Goal: Task Accomplishment & Management: Manage account settings

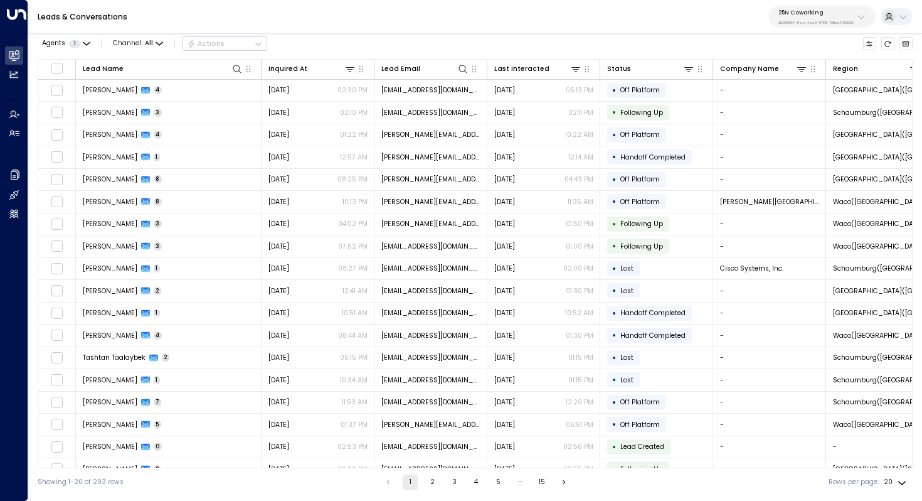
click at [820, 23] on p "3b9800f4-81ca-4ec0-8758-72fbe4763f36" at bounding box center [816, 22] width 75 height 5
type input "*******"
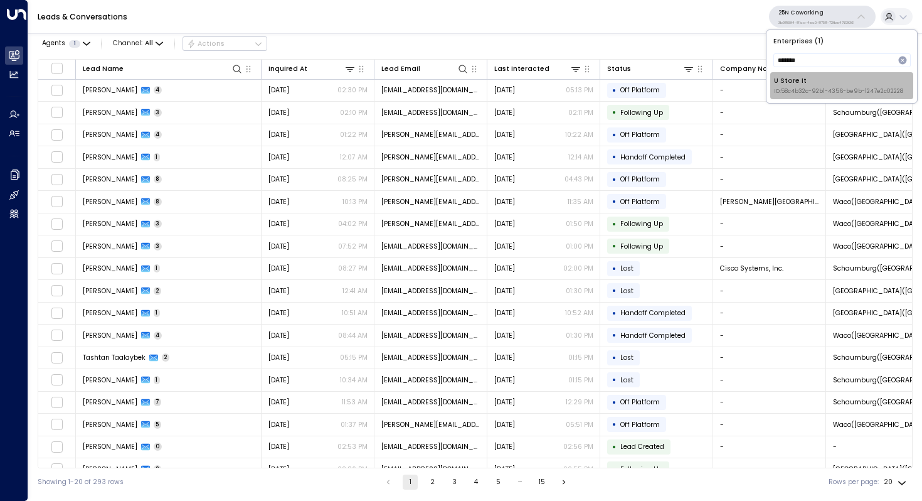
click at [811, 86] on div "U Store It ID: 58c4b32c-92b1-4356-be9b-1247e2c02228" at bounding box center [838, 85] width 129 height 19
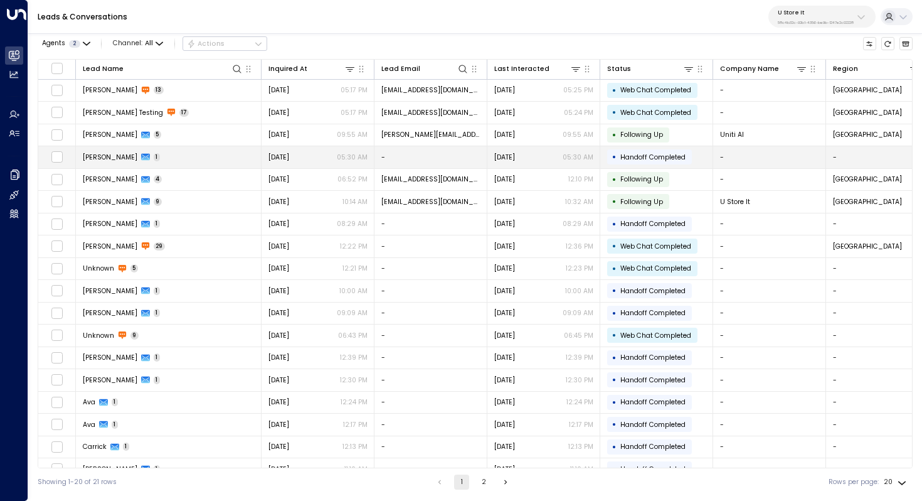
click at [122, 151] on td "[PERSON_NAME] 1" at bounding box center [169, 157] width 186 height 22
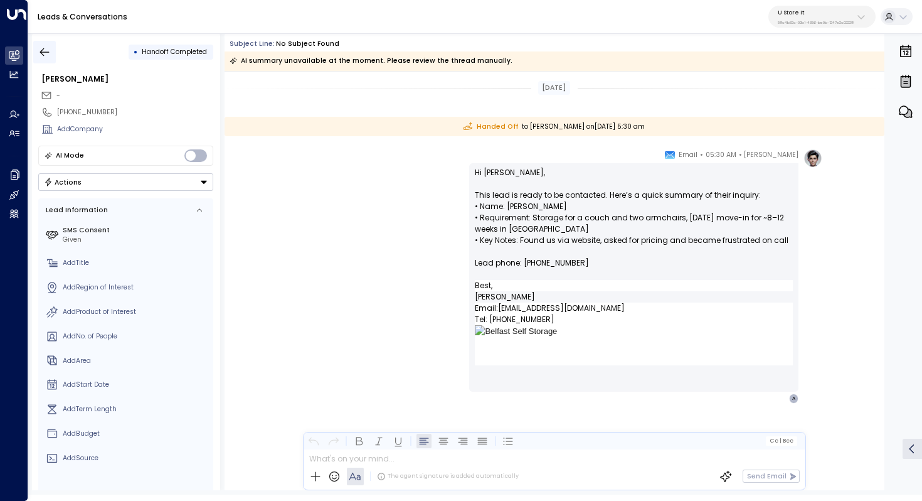
click at [46, 50] on icon "button" at bounding box center [44, 52] width 13 height 13
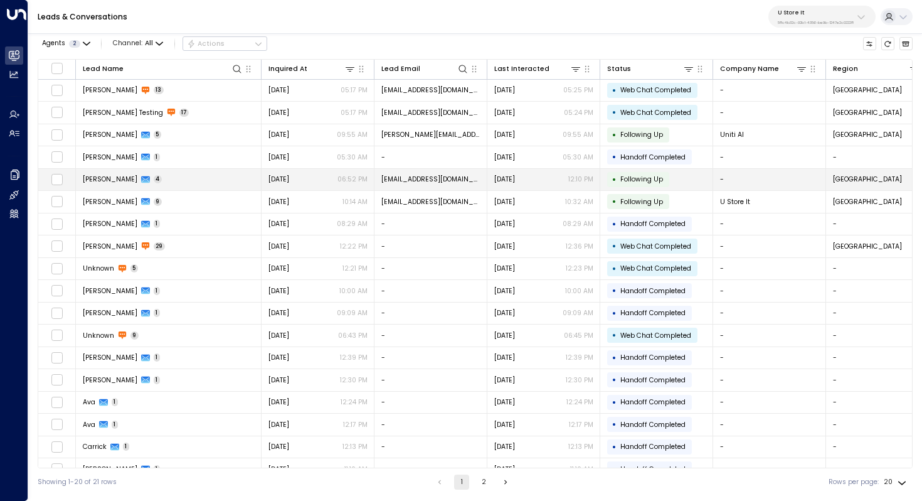
click at [189, 181] on td "[PERSON_NAME] 4" at bounding box center [169, 180] width 186 height 22
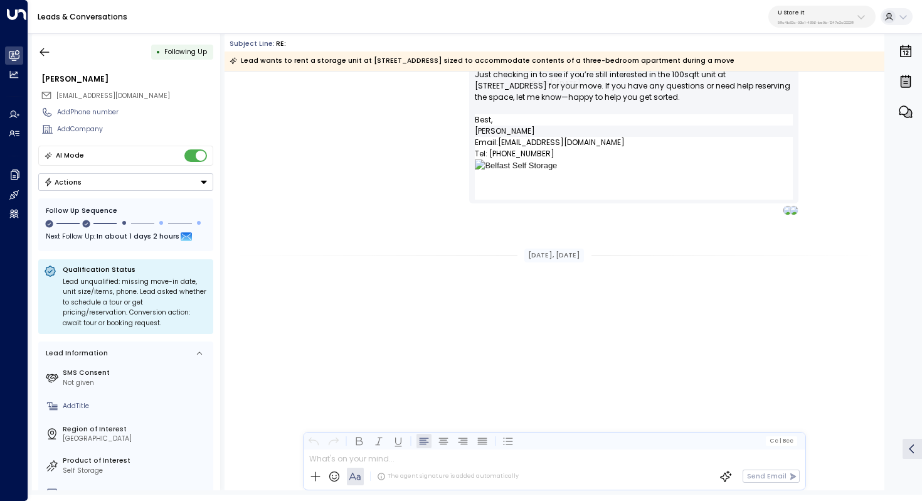
scroll to position [819, 0]
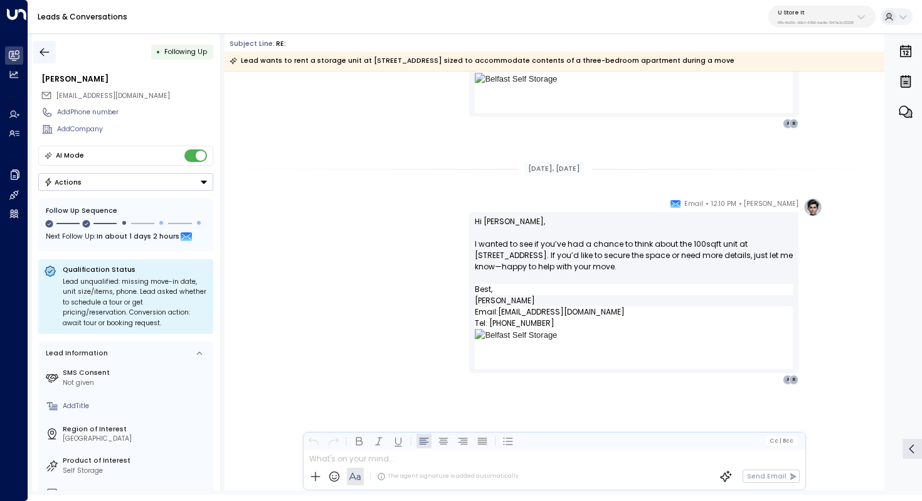
click at [45, 51] on icon "button" at bounding box center [44, 52] width 13 height 13
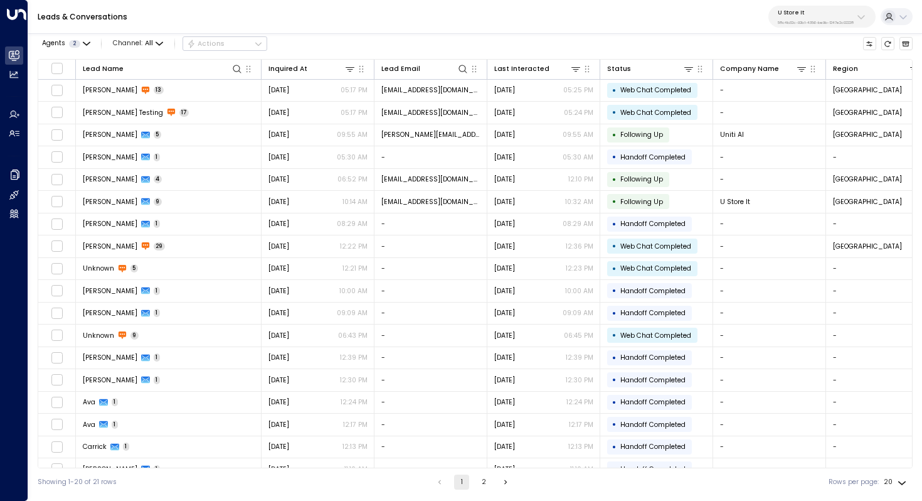
click at [482, 482] on button "2" at bounding box center [483, 481] width 15 height 15
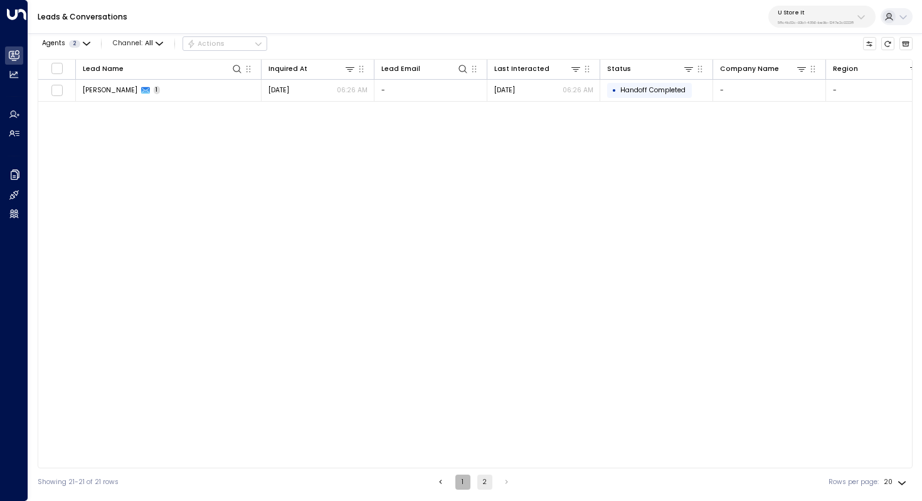
click at [458, 481] on button "1" at bounding box center [462, 481] width 15 height 15
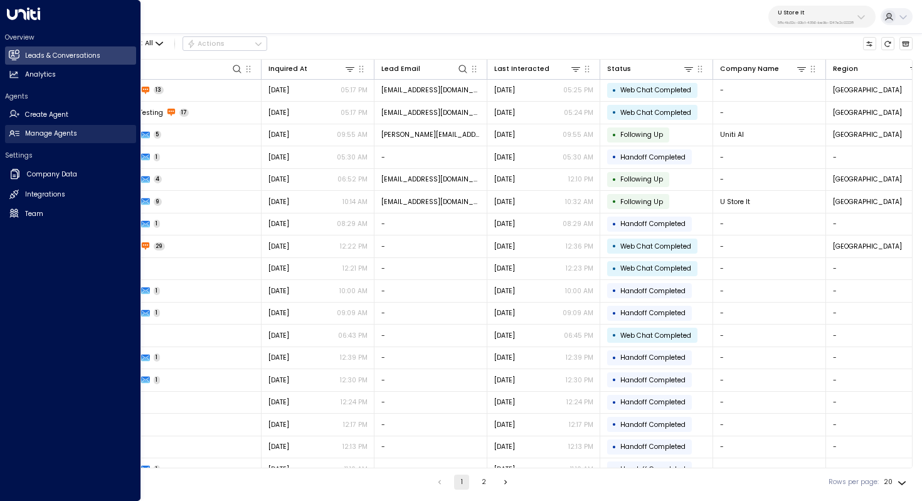
click at [46, 129] on h2 "Manage Agents" at bounding box center [51, 134] width 52 height 10
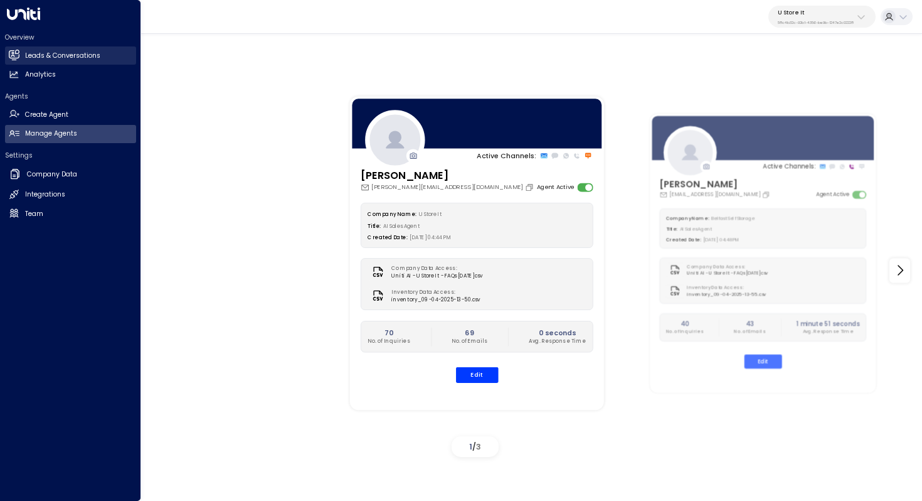
click at [60, 54] on h2 "Leads & Conversations" at bounding box center [62, 56] width 75 height 10
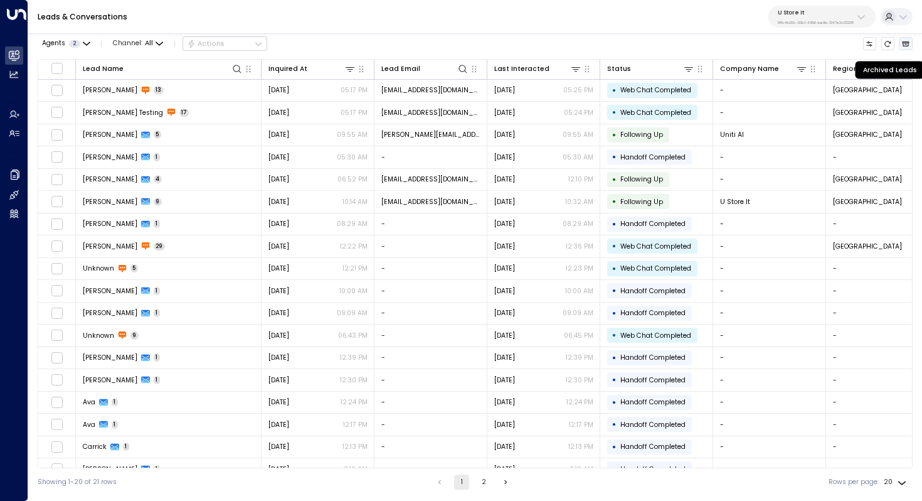
click at [906, 43] on icon "Archived Leads" at bounding box center [906, 44] width 8 height 8
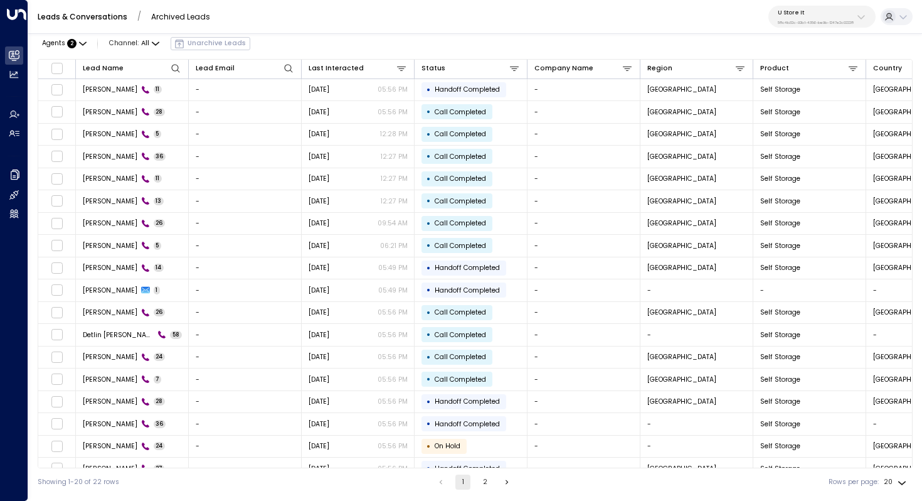
click at [98, 18] on link "Leads & Conversations" at bounding box center [83, 16] width 90 height 11
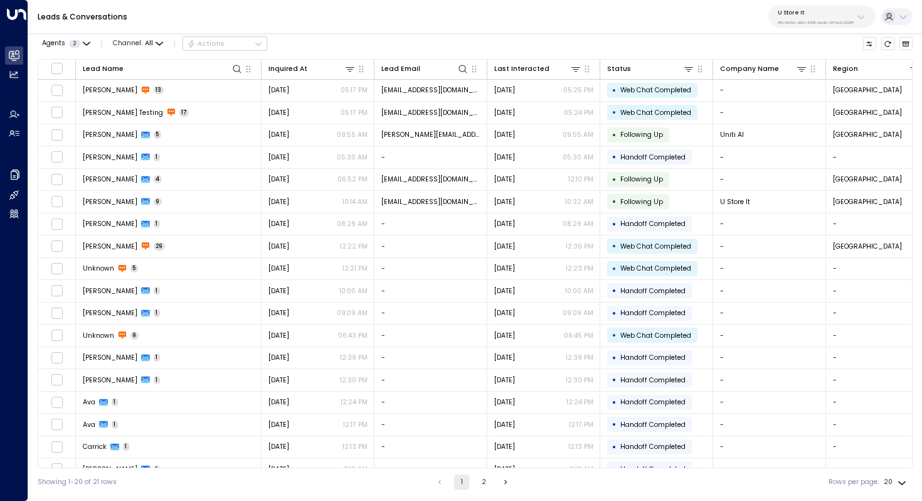
click at [828, 12] on p "U Store It" at bounding box center [816, 13] width 76 height 8
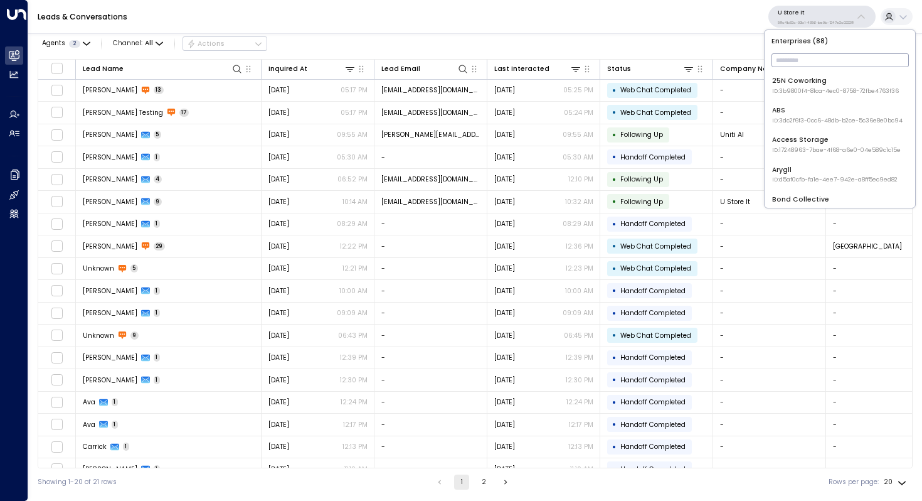
click at [803, 57] on input "text" at bounding box center [840, 60] width 137 height 20
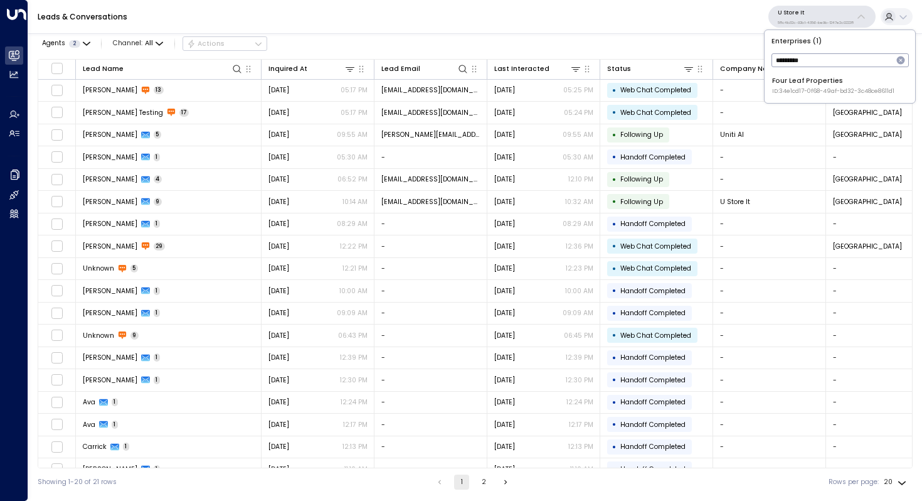
type input "*********"
click at [814, 80] on div "Four Leaf Properties ID: 34e1cd17-0f68-49af-bd32-3c48ce8611d1" at bounding box center [833, 85] width 122 height 19
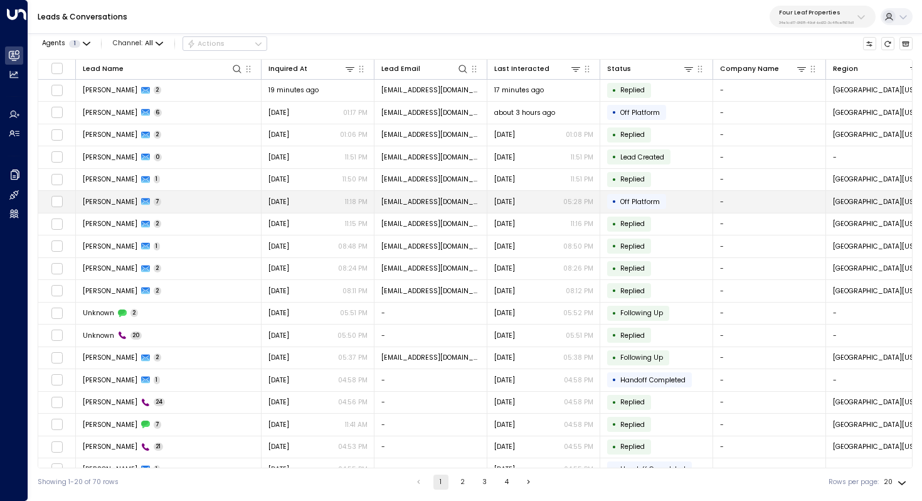
click at [183, 205] on td "[PERSON_NAME] 7" at bounding box center [169, 202] width 186 height 22
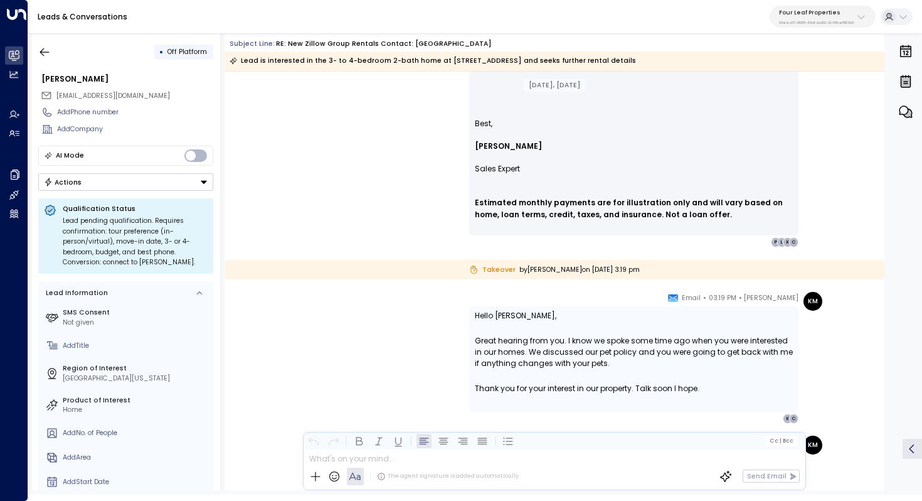
scroll to position [2213, 0]
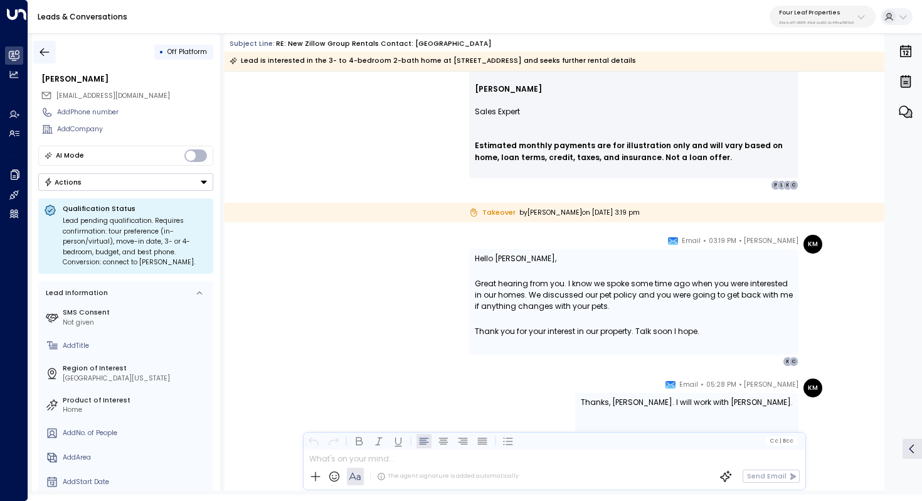
click at [46, 53] on icon "button" at bounding box center [44, 52] width 13 height 13
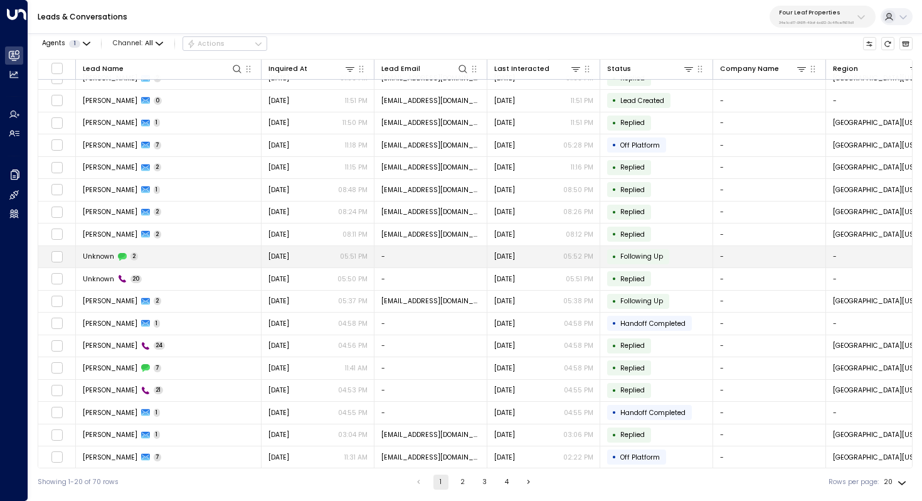
scroll to position [60, 0]
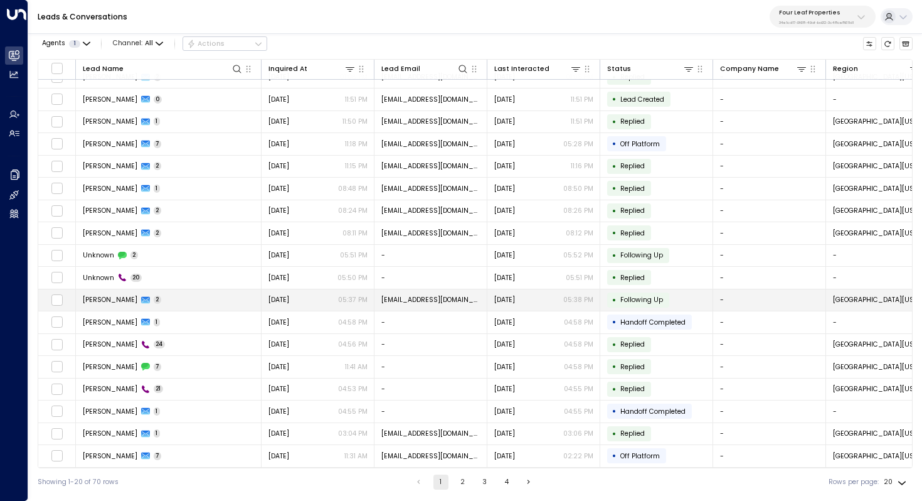
click at [196, 297] on td "[PERSON_NAME] 2" at bounding box center [169, 300] width 186 height 22
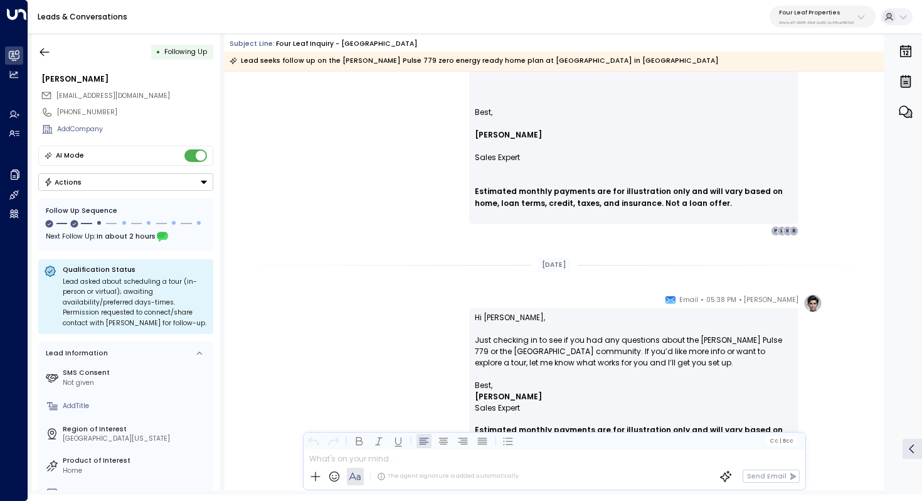
scroll to position [1331, 0]
click at [42, 48] on icon "button" at bounding box center [44, 52] width 13 height 13
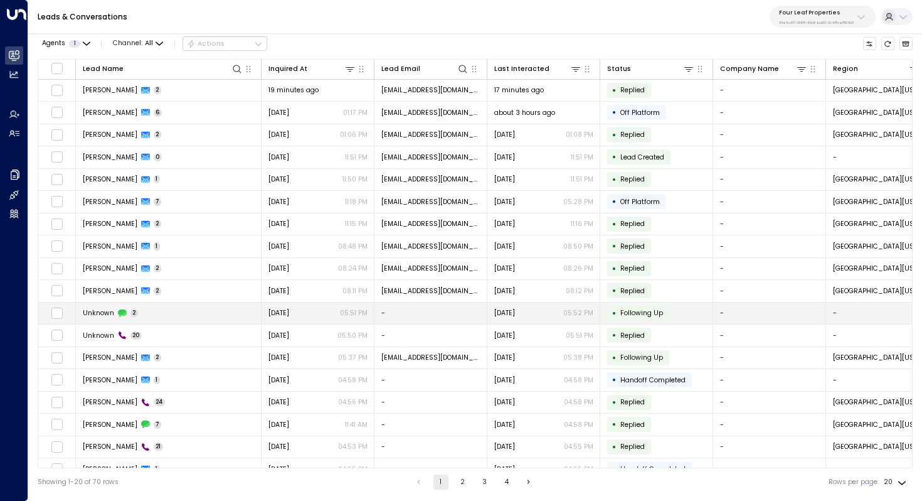
scroll to position [60, 0]
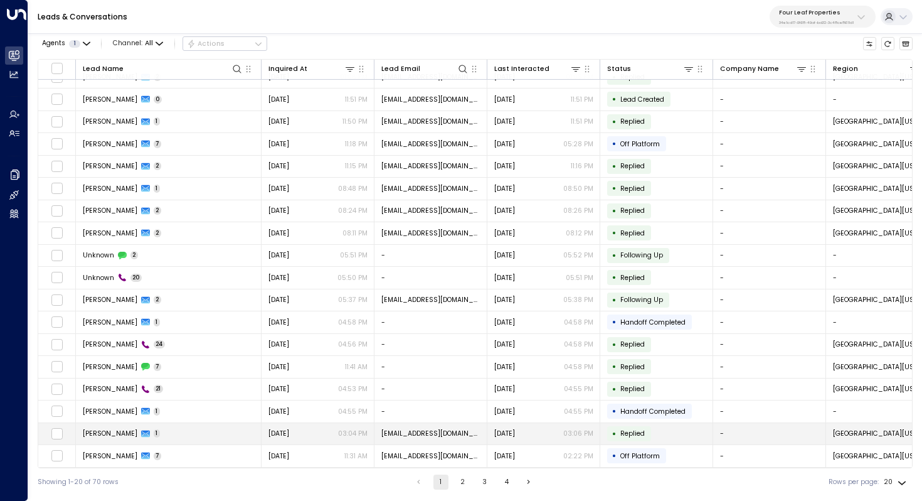
click at [181, 433] on td "[PERSON_NAME] 1" at bounding box center [169, 434] width 186 height 22
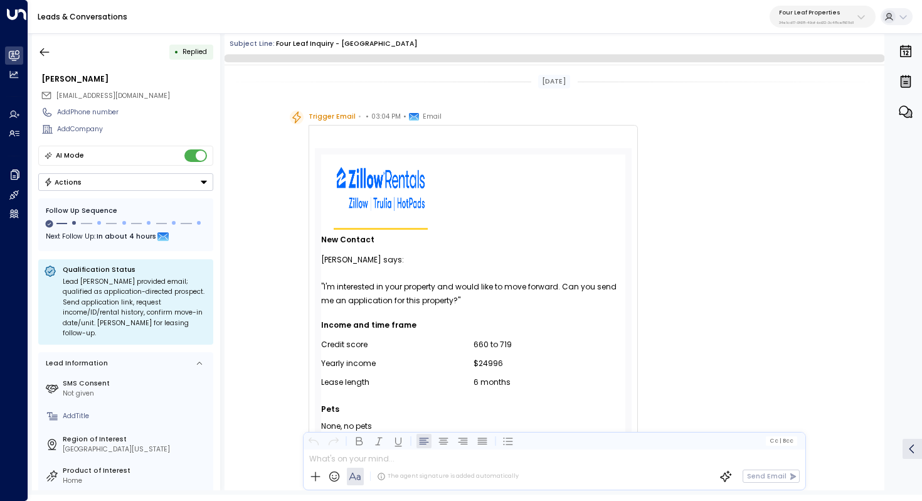
scroll to position [654, 0]
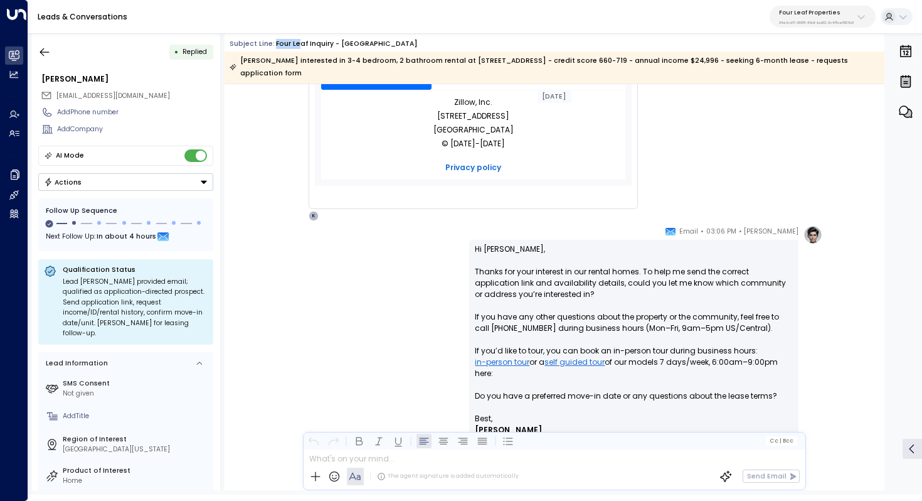
drag, startPoint x: 272, startPoint y: 43, endPoint x: 299, endPoint y: 43, distance: 27.0
click at [295, 43] on div "Four Leaf Inquiry - [GEOGRAPHIC_DATA]" at bounding box center [347, 44] width 142 height 10
click at [299, 43] on div "Four Leaf Inquiry - [GEOGRAPHIC_DATA]" at bounding box center [347, 44] width 142 height 10
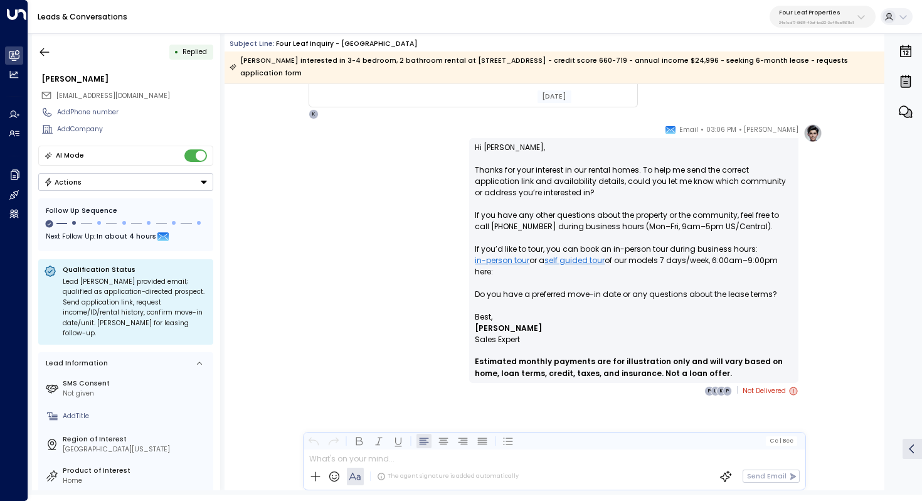
scroll to position [757, 0]
click at [47, 53] on icon "button" at bounding box center [44, 52] width 13 height 13
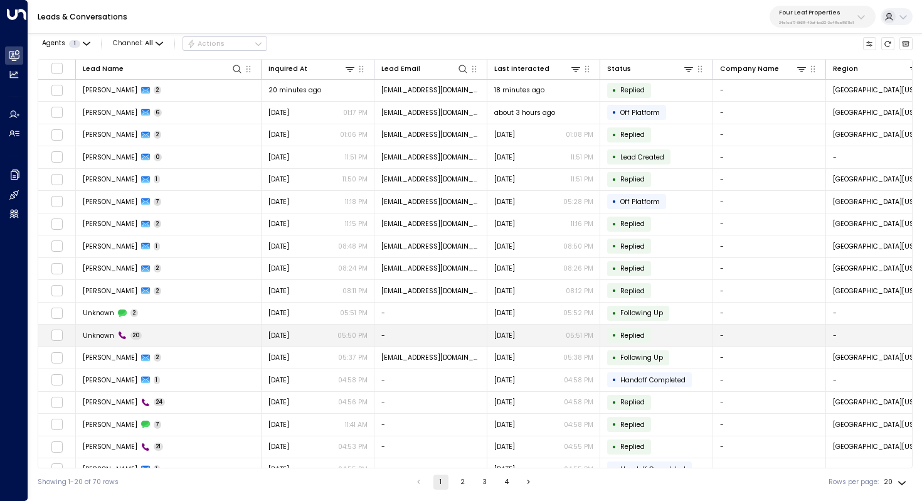
click at [207, 329] on td "Unknown 20" at bounding box center [169, 335] width 186 height 22
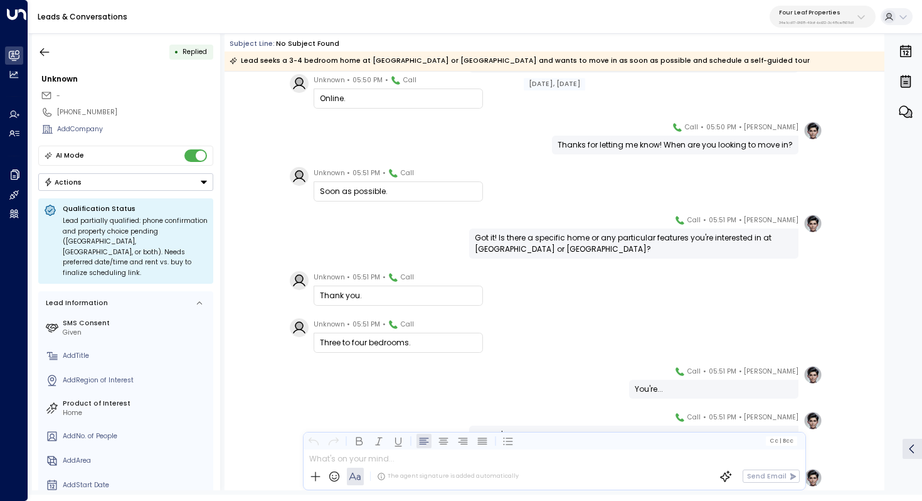
scroll to position [178, 0]
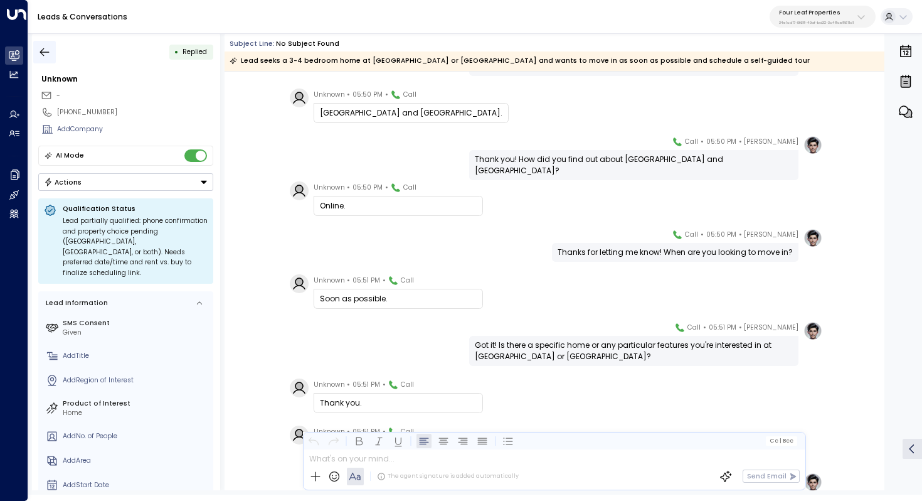
click at [48, 55] on icon "button" at bounding box center [44, 52] width 13 height 13
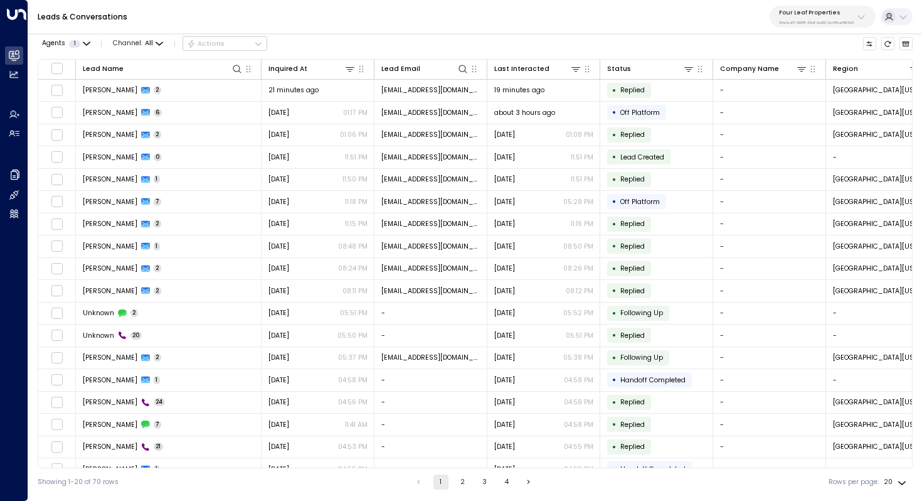
click at [808, 11] on p "Four Leaf Properties" at bounding box center [816, 13] width 75 height 8
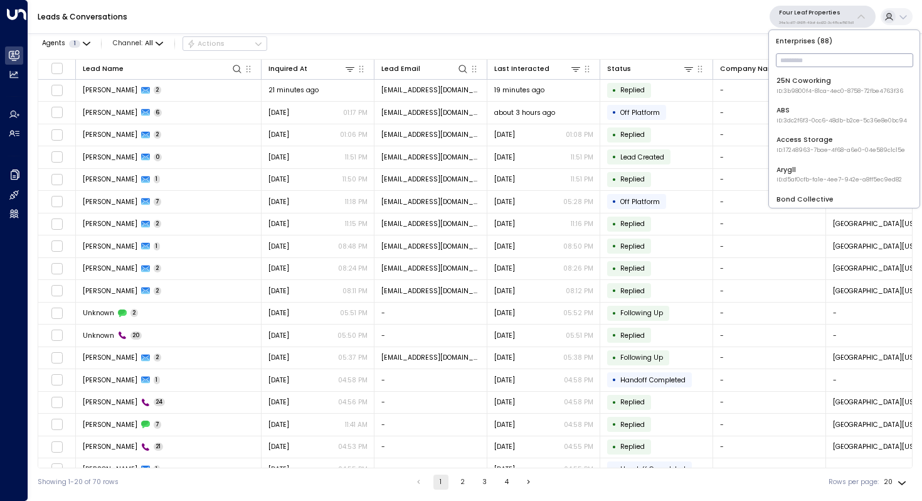
click at [702, 21] on div "Leads & Conversations Four Leaf Properties 34e1cd17-0f68-49af-bd32-3c48ce8611d1" at bounding box center [475, 17] width 894 height 34
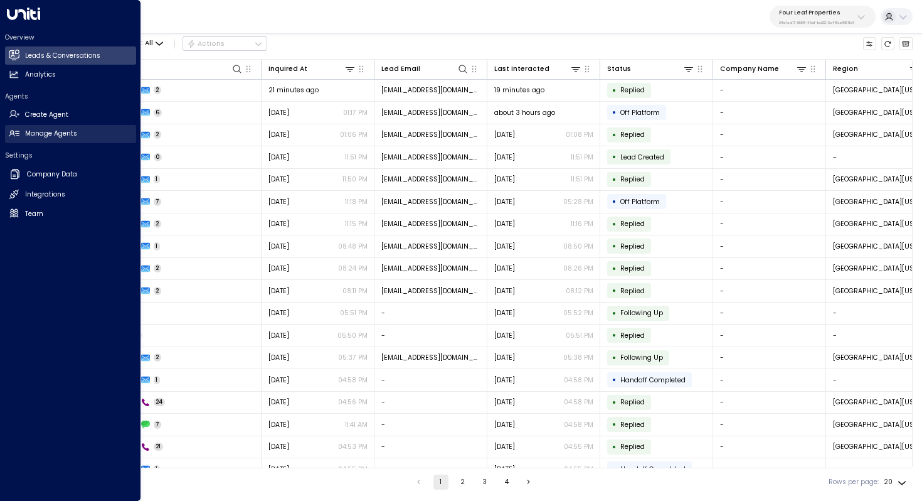
click at [73, 136] on h2 "Manage Agents" at bounding box center [51, 134] width 52 height 10
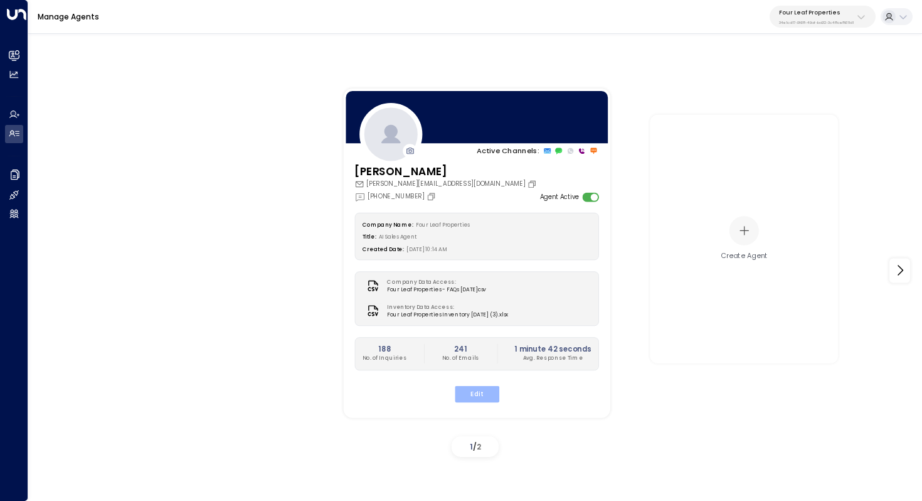
click at [477, 398] on button "Edit" at bounding box center [476, 393] width 45 height 16
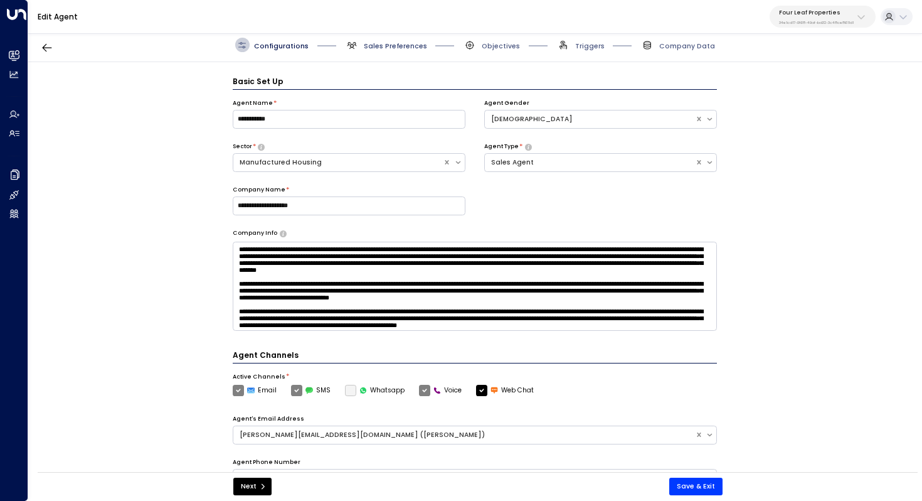
click at [402, 41] on span "Sales Preferences" at bounding box center [395, 45] width 63 height 9
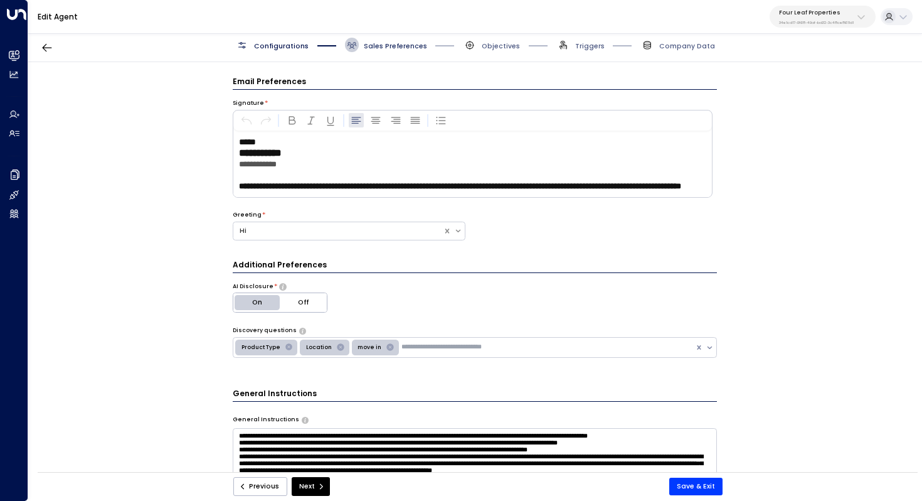
scroll to position [14, 0]
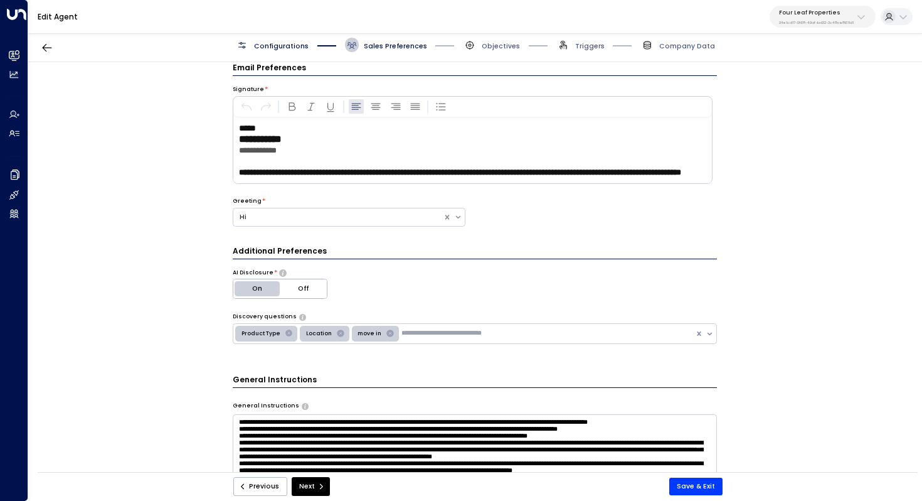
click at [500, 40] on span "Objectives" at bounding box center [491, 45] width 57 height 14
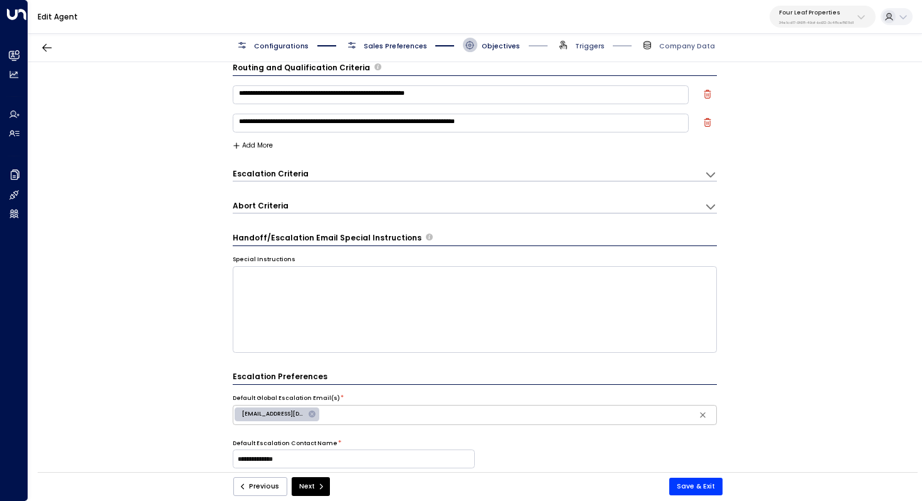
click at [582, 49] on span "Triggers" at bounding box center [589, 45] width 29 height 9
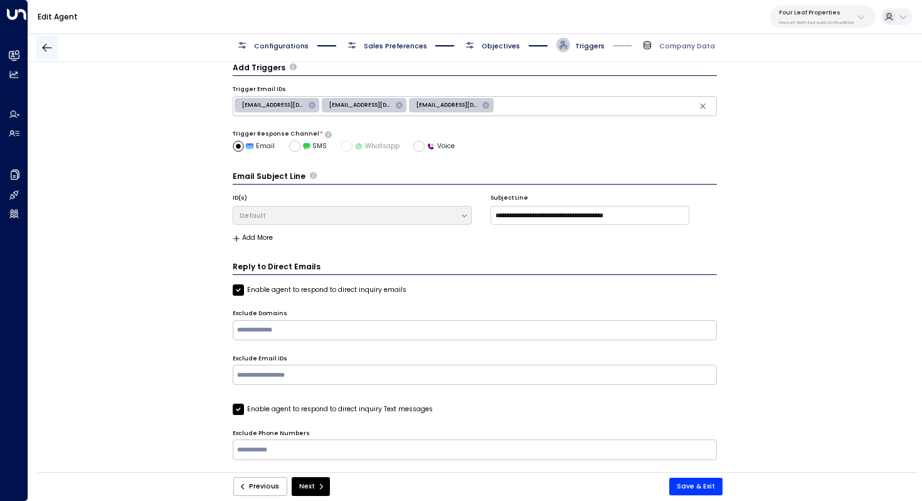
click at [43, 48] on icon "button" at bounding box center [47, 48] width 9 height 8
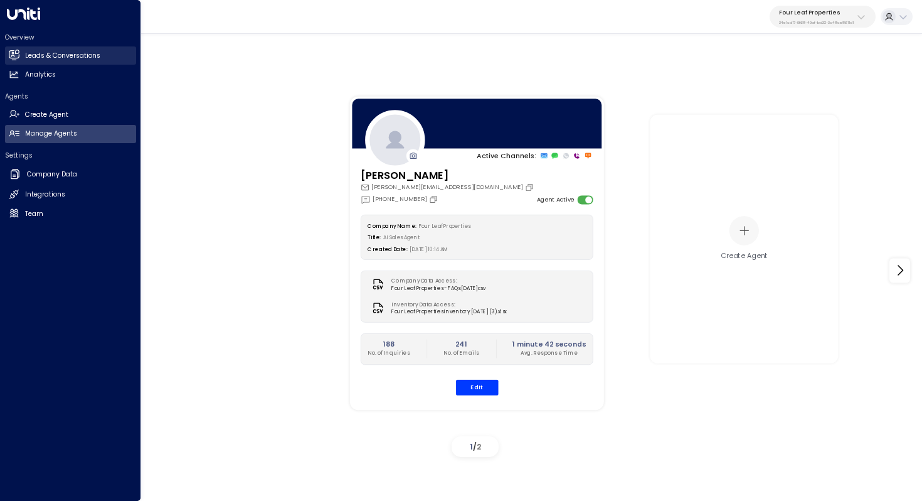
click at [47, 53] on h2 "Leads & Conversations" at bounding box center [62, 56] width 75 height 10
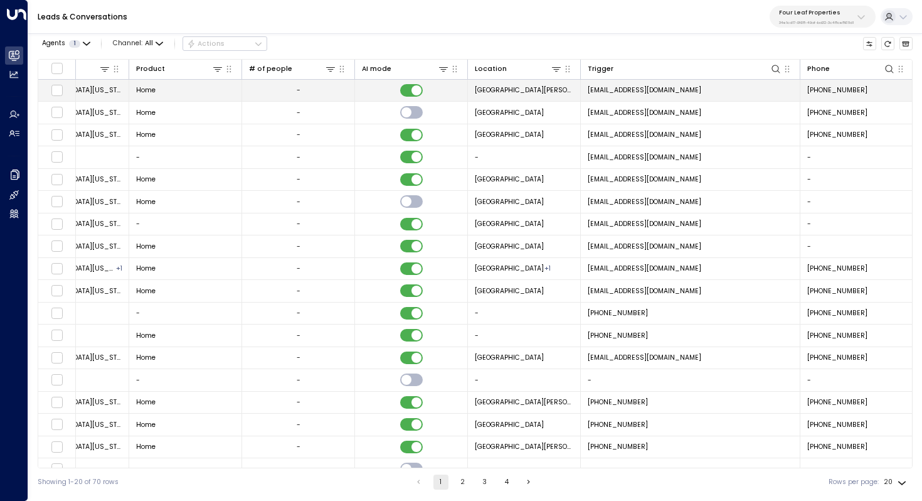
scroll to position [0, 817]
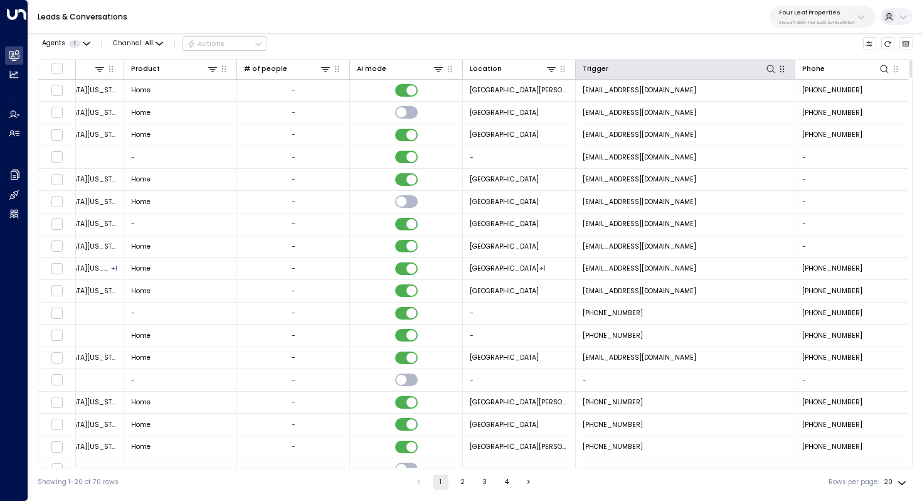
click at [779, 70] on icon "button" at bounding box center [782, 69] width 10 height 10
click at [766, 68] on icon at bounding box center [771, 69] width 10 height 10
type input "*"
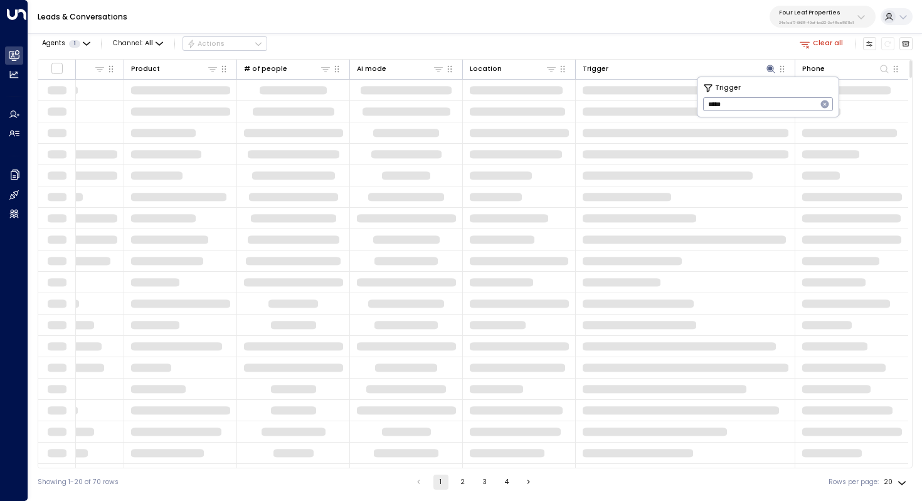
scroll to position [0, 814]
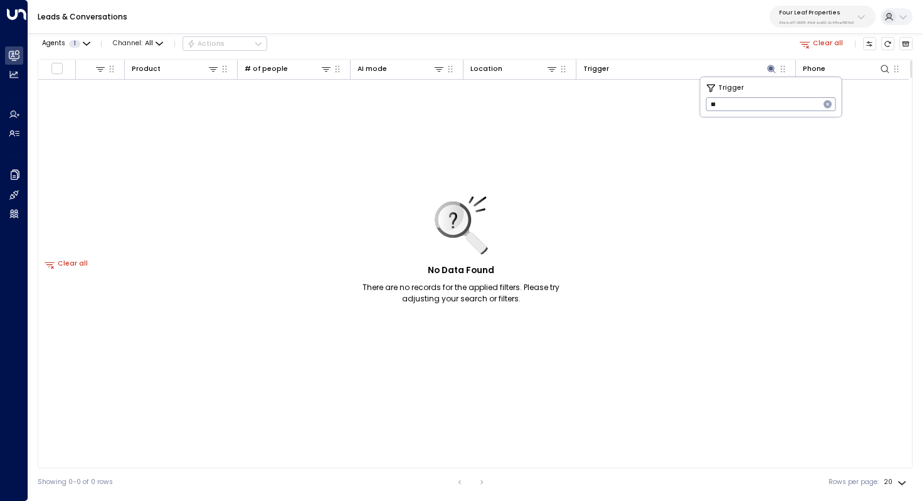
type input "*"
click at [710, 107] on input "text" at bounding box center [771, 104] width 130 height 20
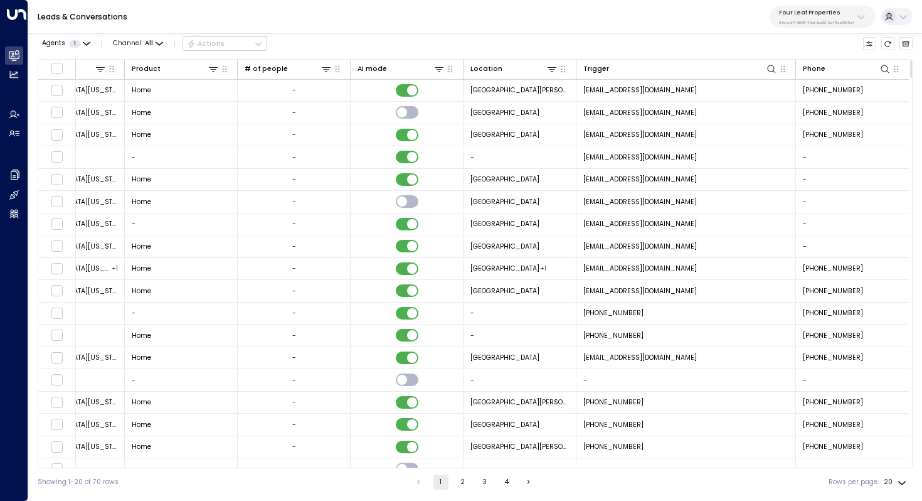
click at [681, 115] on span "[EMAIL_ADDRESS][DOMAIN_NAME]" at bounding box center [640, 112] width 114 height 9
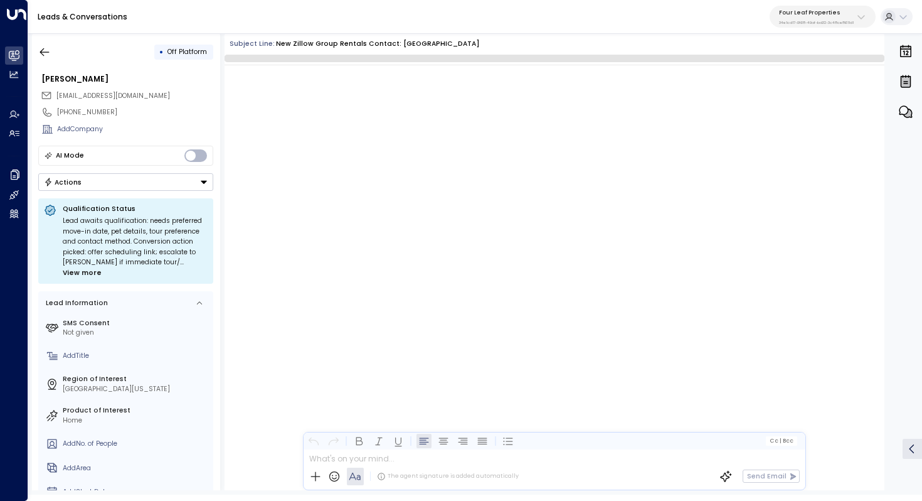
scroll to position [1440, 0]
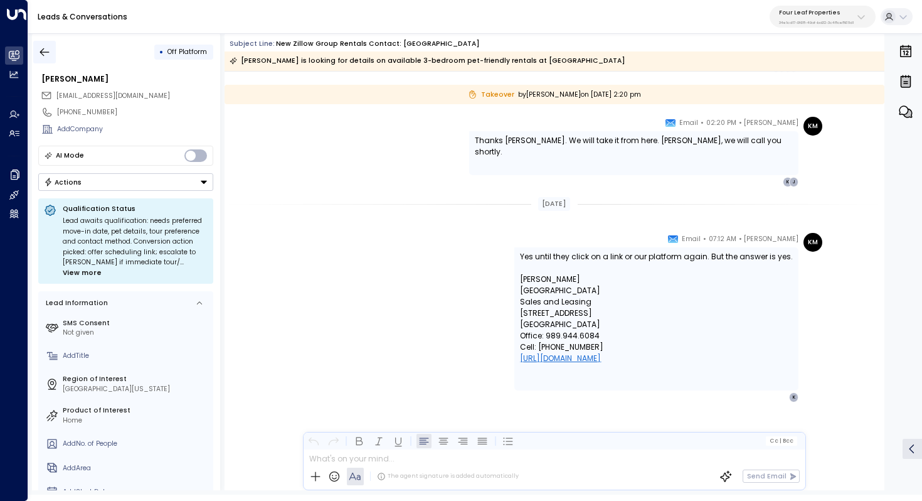
click at [49, 50] on icon "button" at bounding box center [44, 52] width 13 height 13
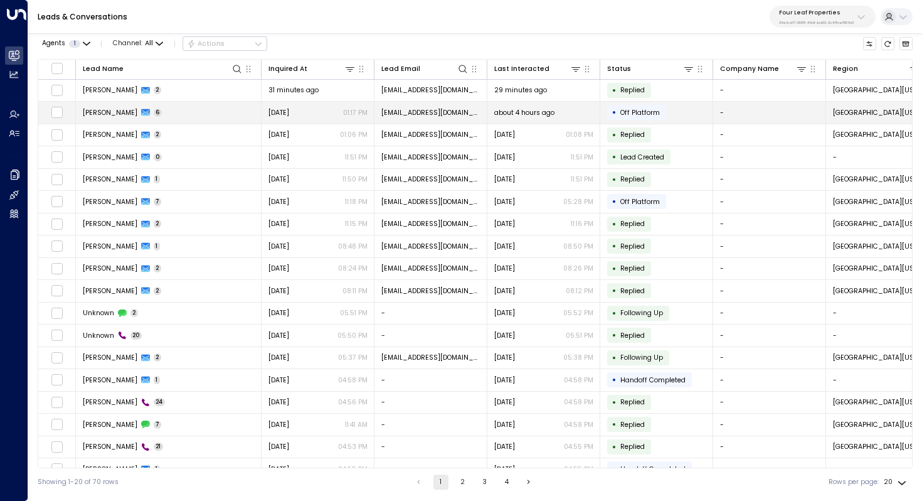
click at [188, 109] on td "[PERSON_NAME] 6" at bounding box center [169, 113] width 186 height 22
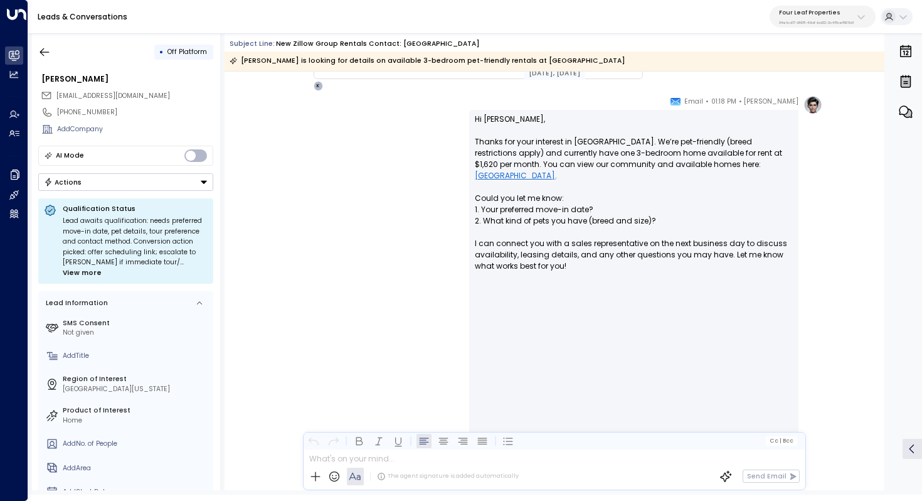
scroll to position [558, 0]
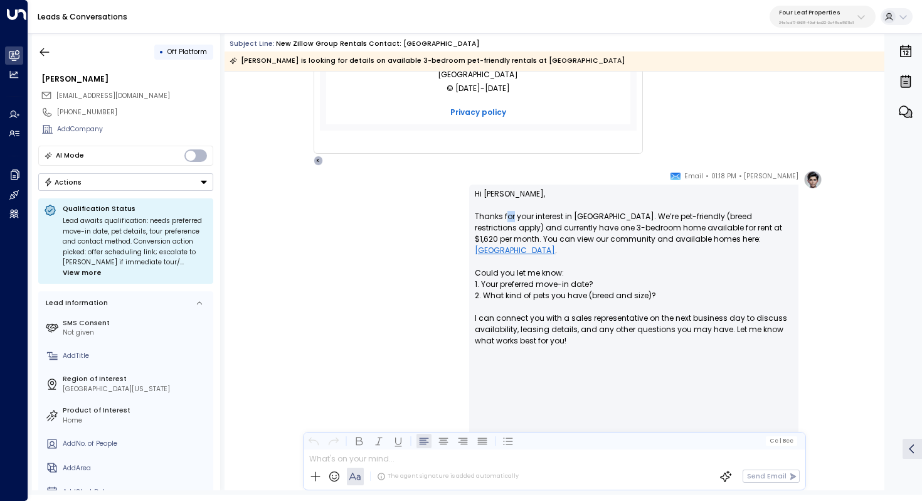
drag, startPoint x: 506, startPoint y: 215, endPoint x: 516, endPoint y: 215, distance: 10.0
click at [516, 215] on p "Hi [PERSON_NAME], Thanks for your interest in [GEOGRAPHIC_DATA]. We’re pet-frie…" at bounding box center [634, 346] width 318 height 316
drag, startPoint x: 545, startPoint y: 215, endPoint x: 545, endPoint y: 222, distance: 7.6
click at [545, 221] on p "Hi [PERSON_NAME], Thanks for your interest in [GEOGRAPHIC_DATA]. We’re pet-frie…" at bounding box center [634, 346] width 318 height 316
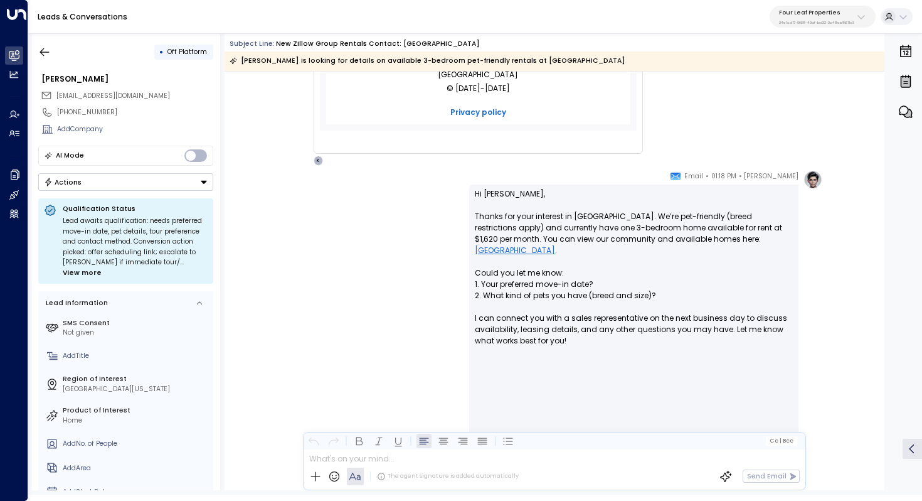
click at [545, 222] on p "Hi [PERSON_NAME], Thanks for your interest in [GEOGRAPHIC_DATA]. We’re pet-frie…" at bounding box center [634, 346] width 318 height 316
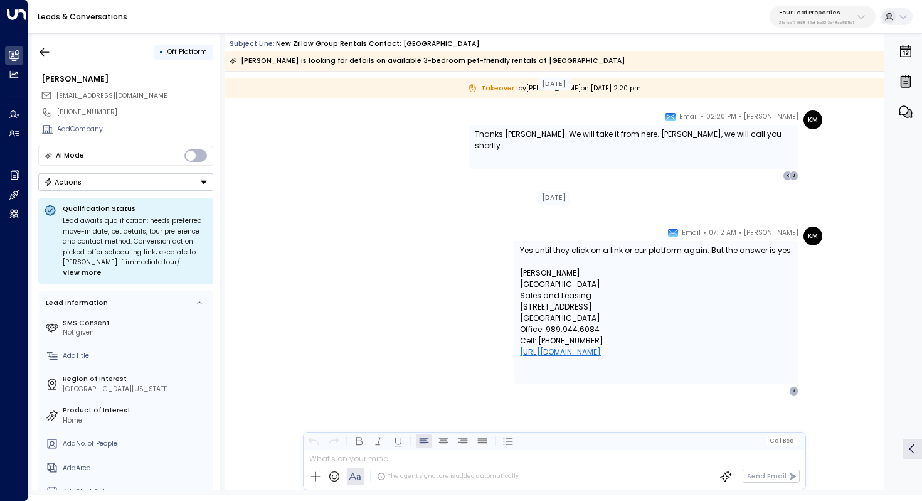
scroll to position [1557, 0]
click at [51, 50] on button "button" at bounding box center [44, 52] width 23 height 23
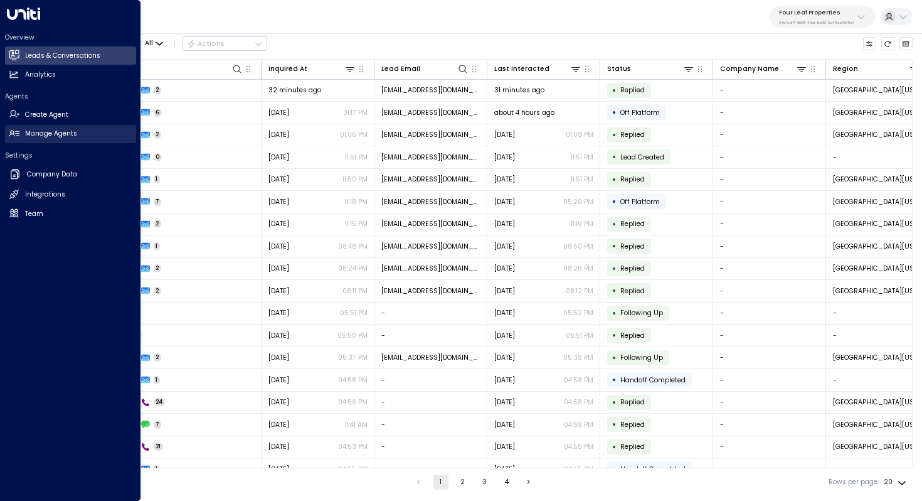
click at [92, 135] on link "Manage Agents Manage Agents" at bounding box center [70, 134] width 131 height 18
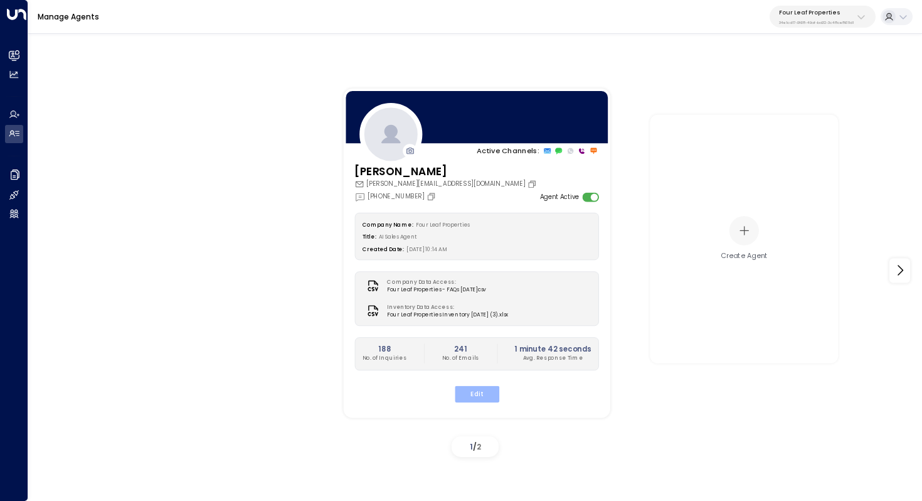
click at [475, 392] on button "Edit" at bounding box center [476, 393] width 45 height 16
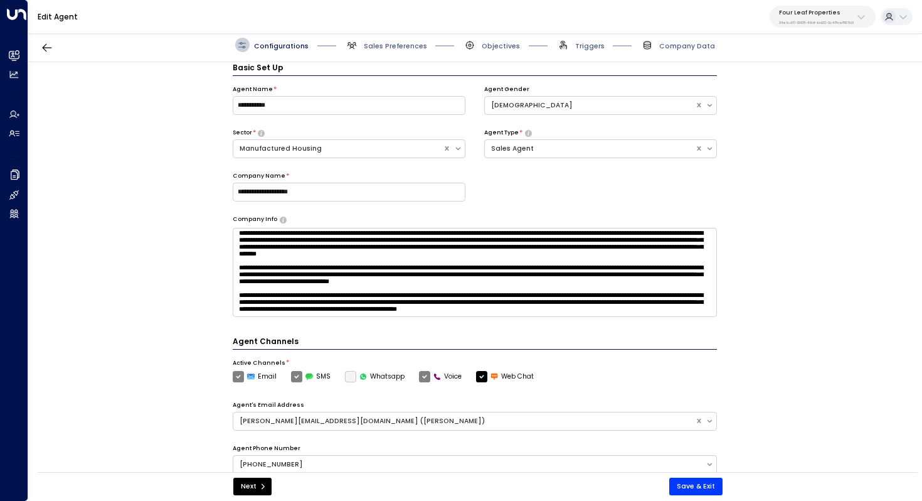
scroll to position [51, 0]
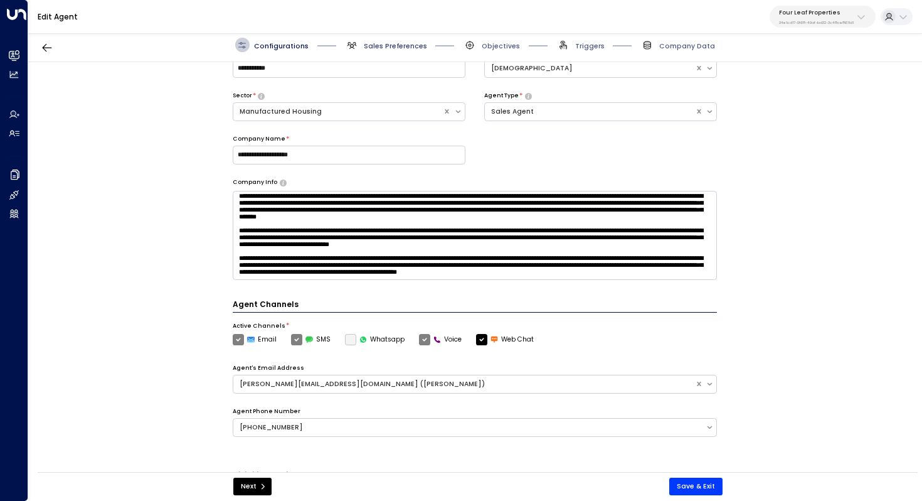
click at [373, 48] on span "Sales Preferences" at bounding box center [395, 45] width 63 height 9
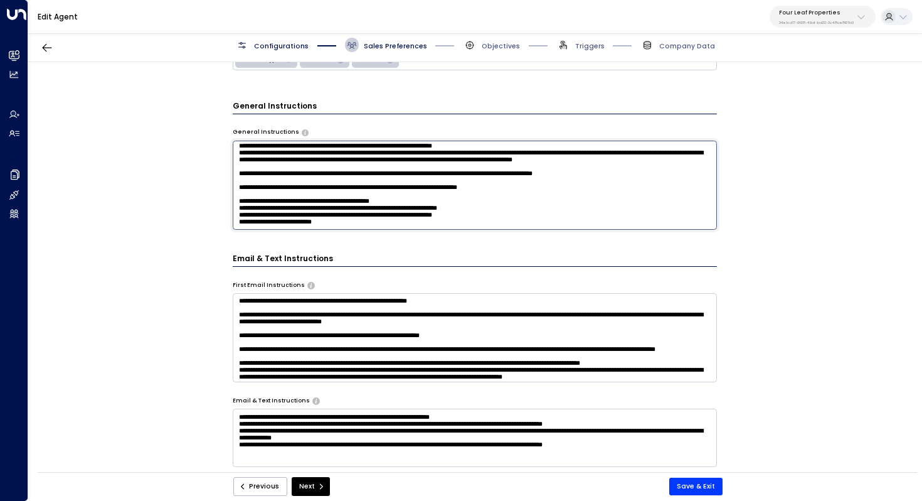
scroll to position [0, 0]
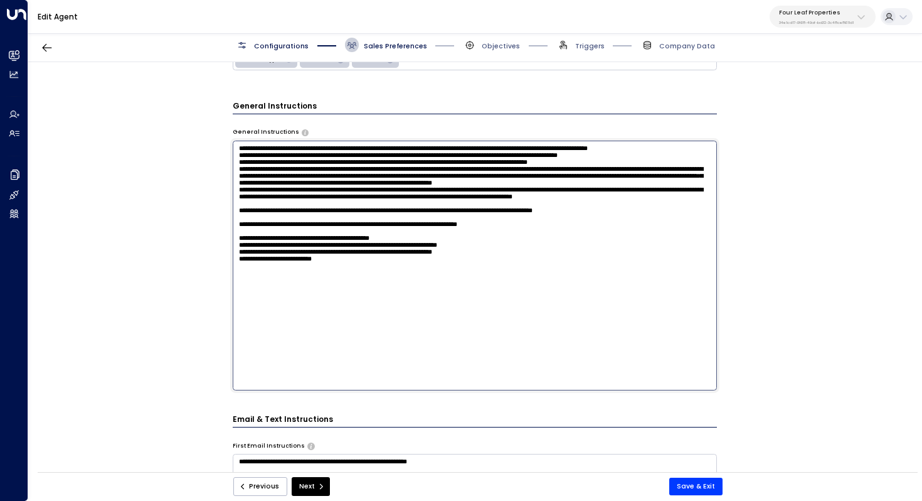
drag, startPoint x: 262, startPoint y: 186, endPoint x: 271, endPoint y: 186, distance: 9.4
click at [271, 186] on textarea at bounding box center [475, 266] width 485 height 250
click at [367, 305] on textarea at bounding box center [475, 266] width 485 height 250
drag, startPoint x: 262, startPoint y: 306, endPoint x: 282, endPoint y: 306, distance: 19.4
click at [282, 306] on textarea at bounding box center [475, 266] width 485 height 250
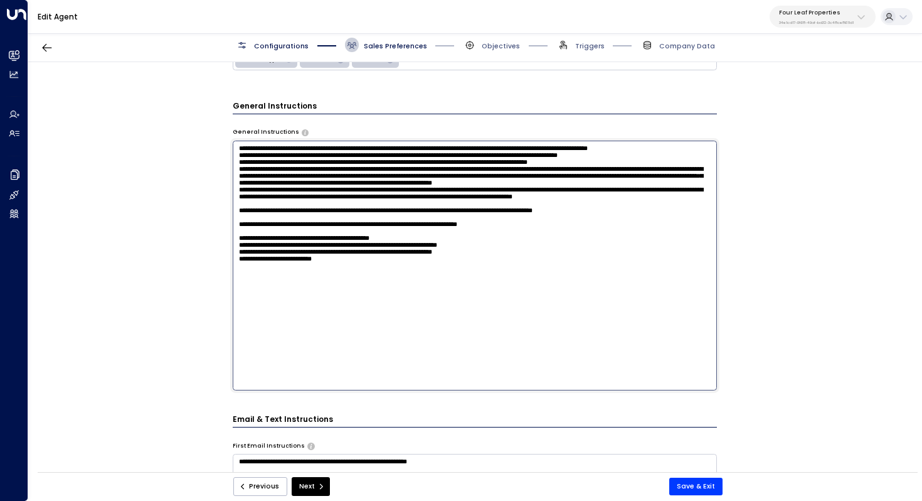
click at [282, 306] on textarea at bounding box center [475, 266] width 485 height 250
drag, startPoint x: 407, startPoint y: 304, endPoint x: 358, endPoint y: 304, distance: 48.9
click at [358, 304] on textarea at bounding box center [475, 266] width 485 height 250
drag, startPoint x: 491, startPoint y: 302, endPoint x: 430, endPoint y: 302, distance: 60.2
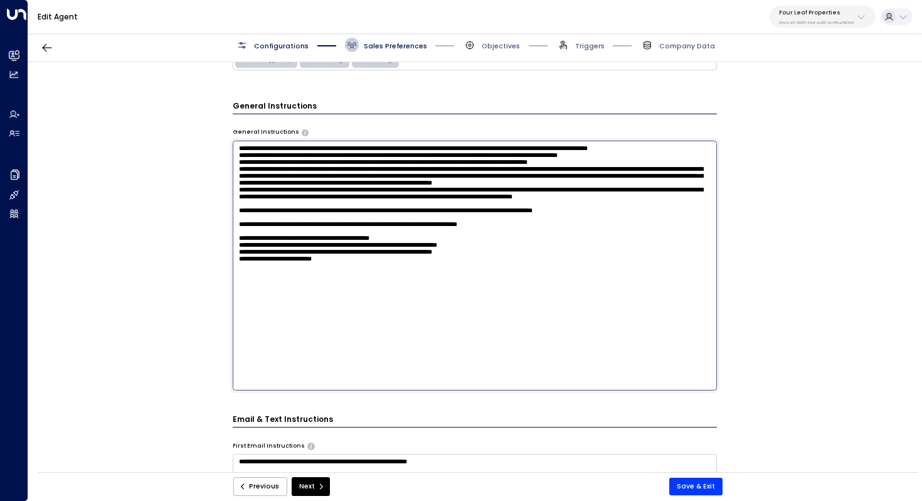
click at [430, 302] on textarea at bounding box center [475, 266] width 485 height 250
drag, startPoint x: 265, startPoint y: 314, endPoint x: 287, endPoint y: 312, distance: 21.4
click at [287, 312] on textarea at bounding box center [475, 266] width 485 height 250
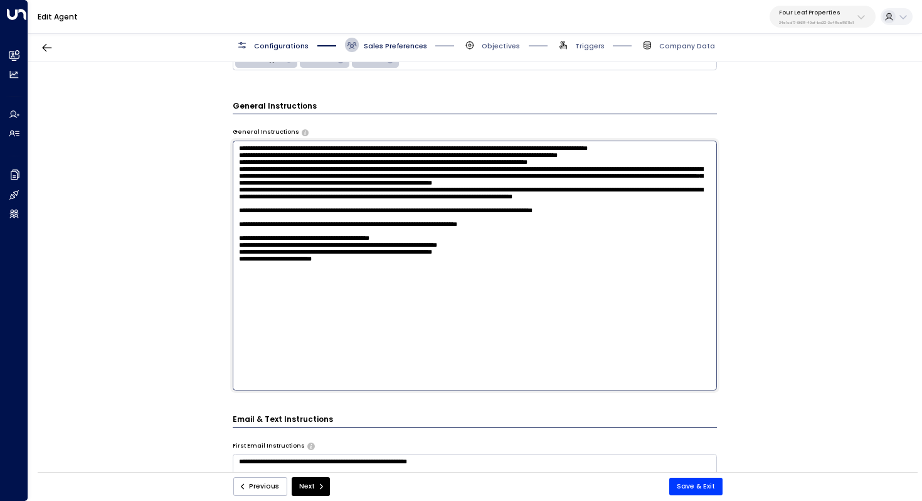
drag, startPoint x: 461, startPoint y: 317, endPoint x: 420, endPoint y: 317, distance: 41.4
click at [420, 317] on textarea at bounding box center [475, 266] width 485 height 250
drag, startPoint x: 338, startPoint y: 324, endPoint x: 292, endPoint y: 324, distance: 45.8
click at [292, 324] on textarea at bounding box center [475, 266] width 485 height 250
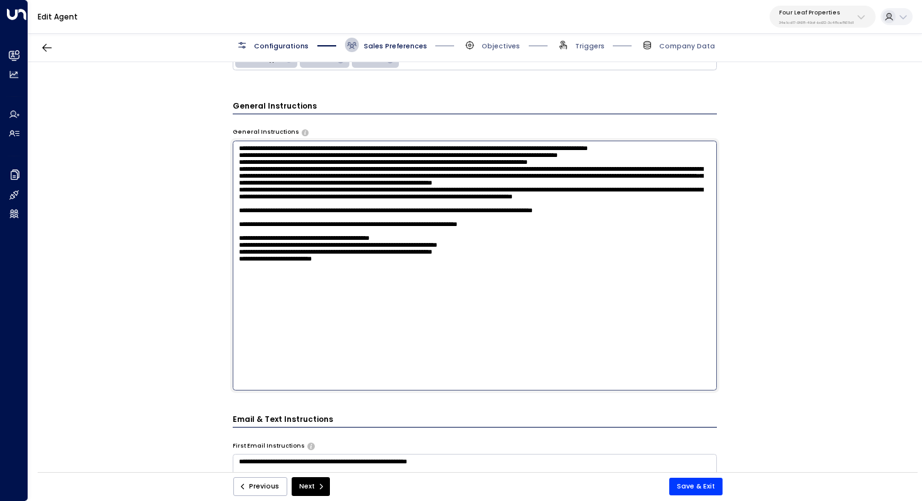
click at [292, 324] on textarea at bounding box center [475, 266] width 485 height 250
click at [353, 324] on textarea at bounding box center [475, 266] width 485 height 250
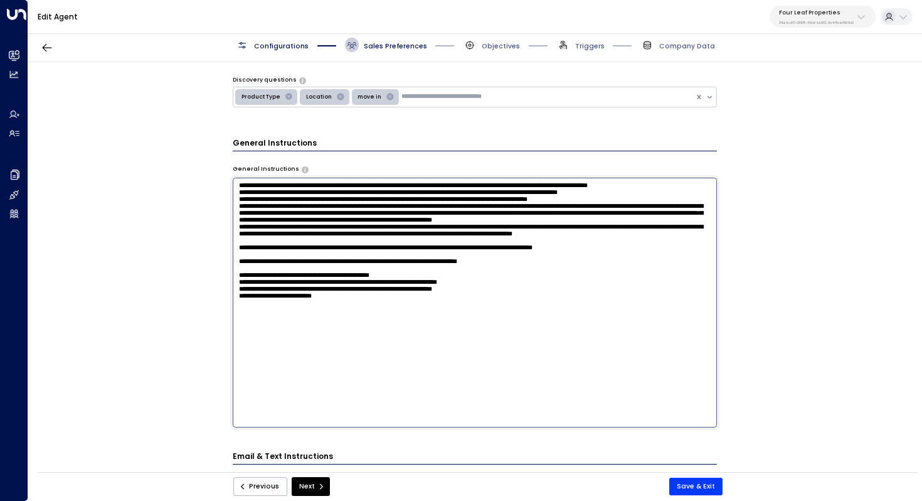
scroll to position [236, 0]
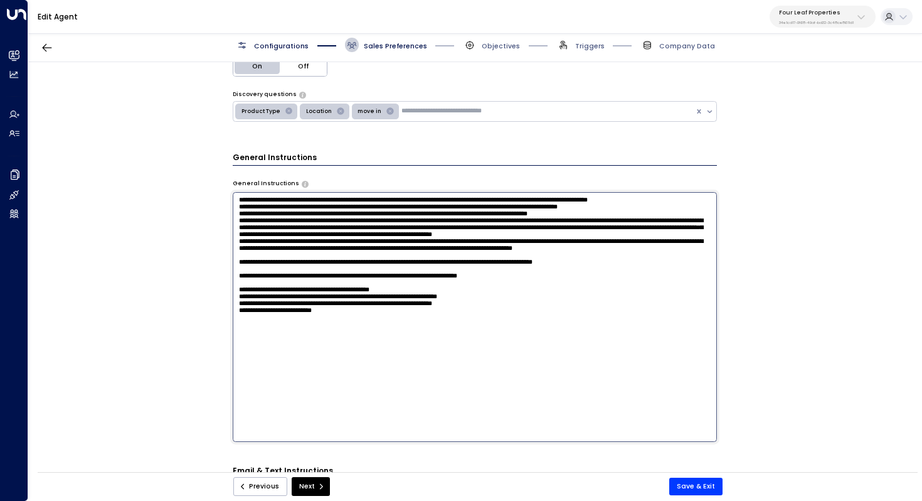
drag, startPoint x: 317, startPoint y: 228, endPoint x: 325, endPoint y: 228, distance: 7.5
click at [325, 228] on textarea at bounding box center [475, 317] width 485 height 250
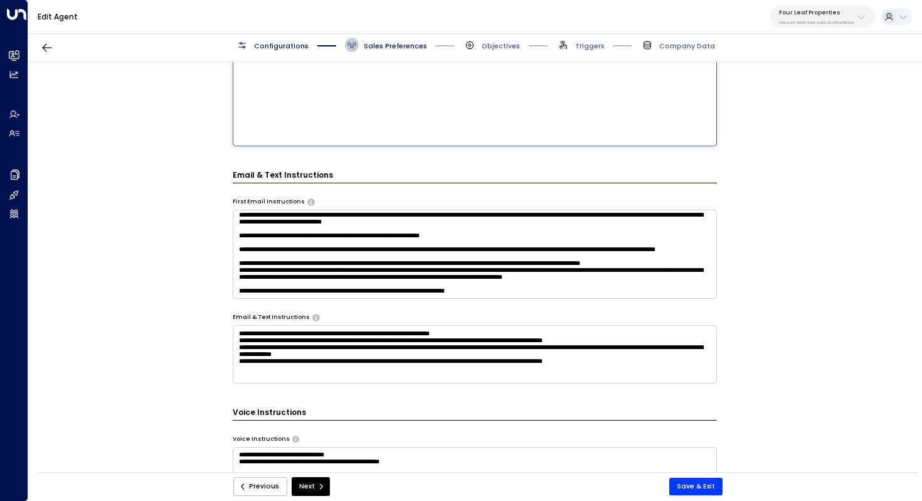
scroll to position [451, 0]
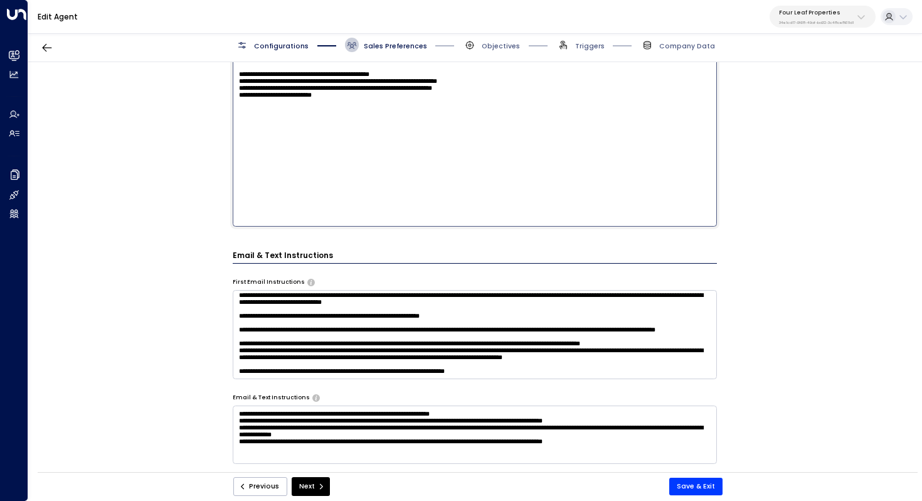
click at [394, 181] on textarea at bounding box center [475, 102] width 485 height 250
type textarea "**********"
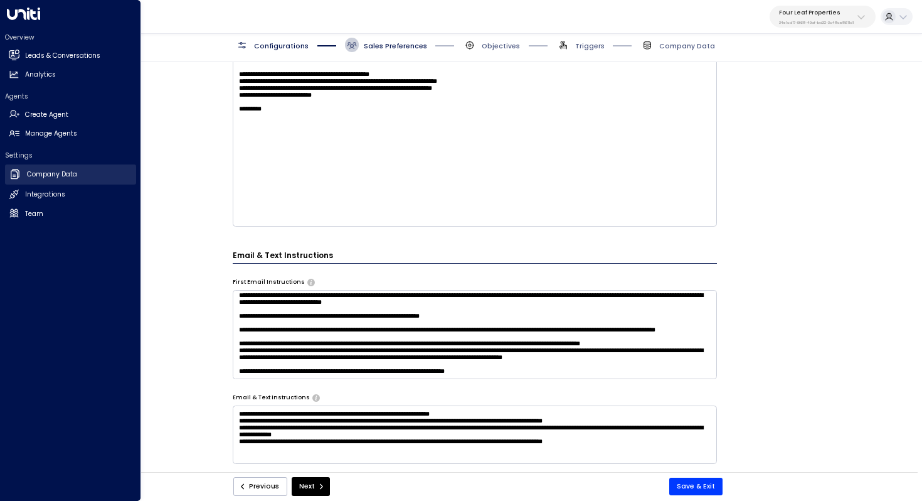
click at [75, 171] on h2 "Company Data" at bounding box center [52, 174] width 50 height 10
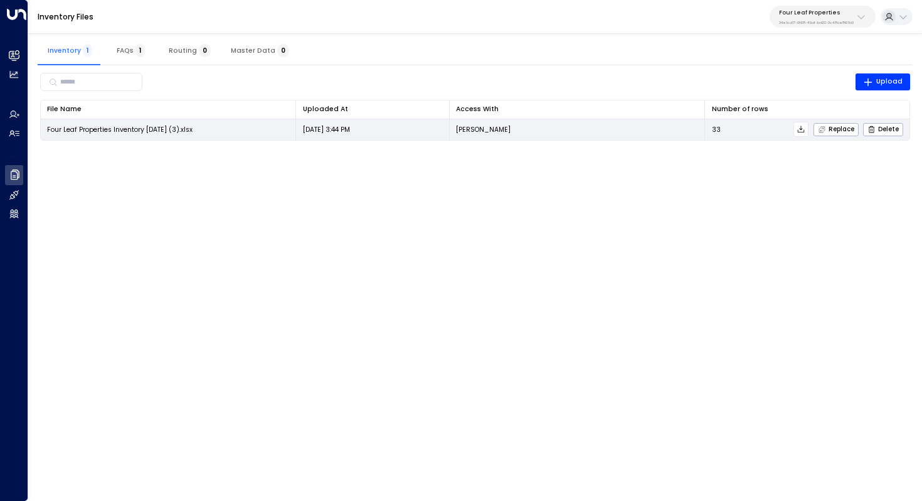
click at [808, 127] on button at bounding box center [801, 129] width 15 height 15
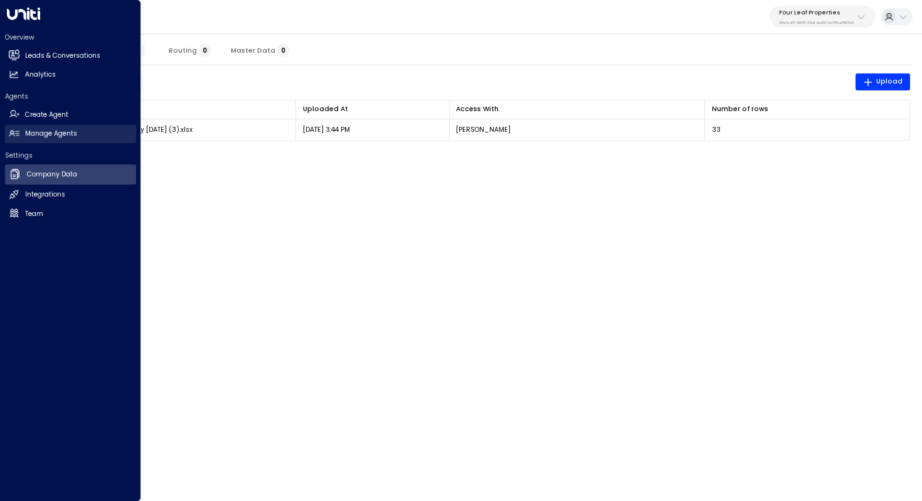
click at [48, 131] on h2 "Manage Agents" at bounding box center [51, 134] width 52 height 10
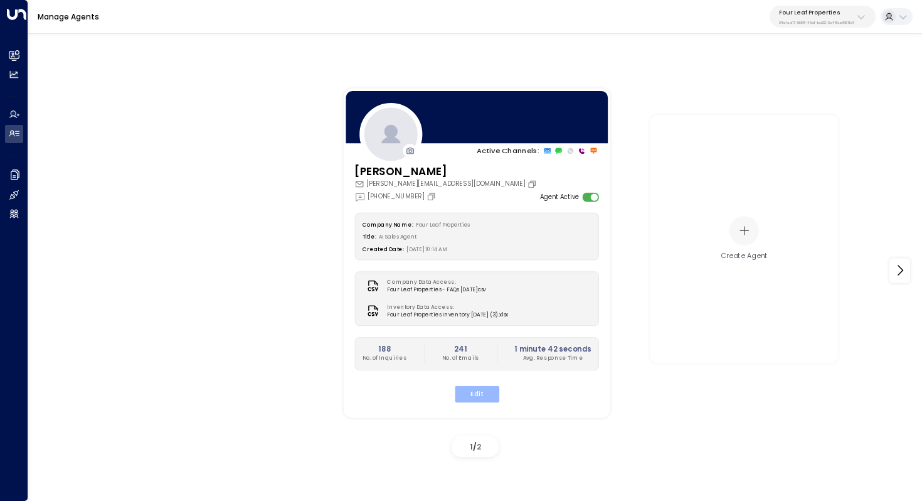
click at [474, 387] on button "Edit" at bounding box center [476, 393] width 45 height 16
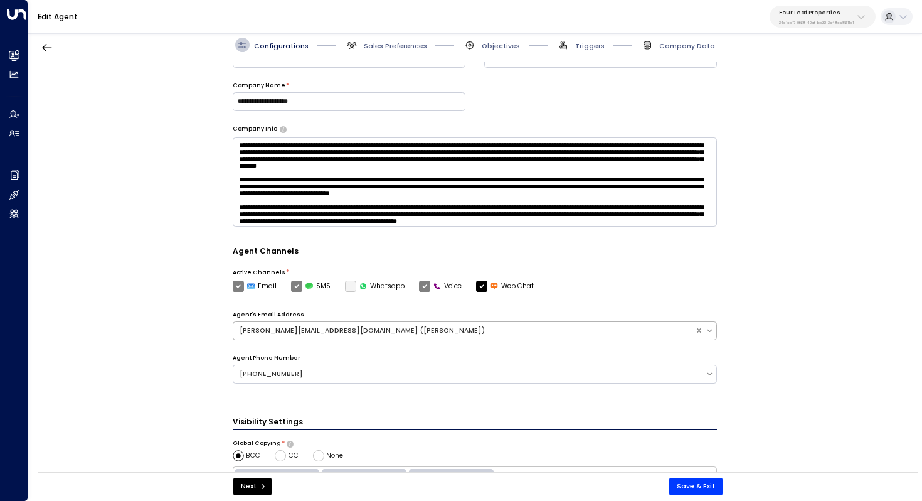
scroll to position [305, 0]
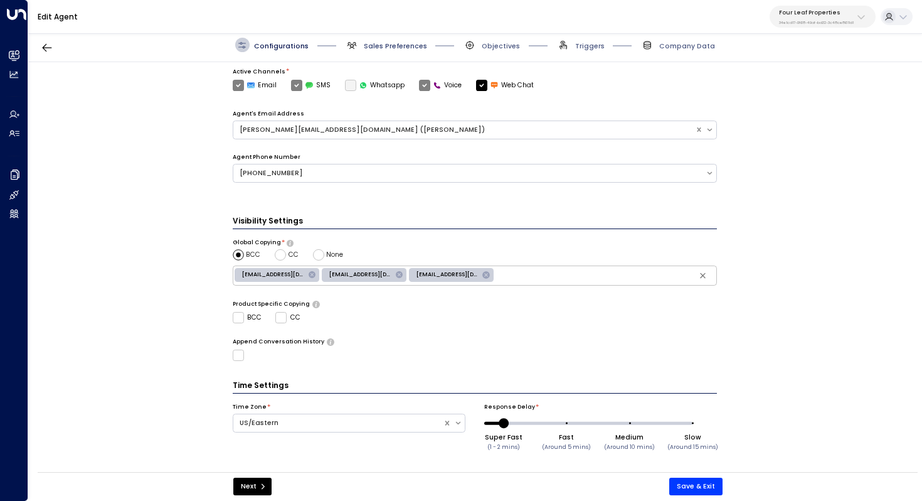
click at [394, 46] on span "Sales Preferences" at bounding box center [395, 45] width 63 height 9
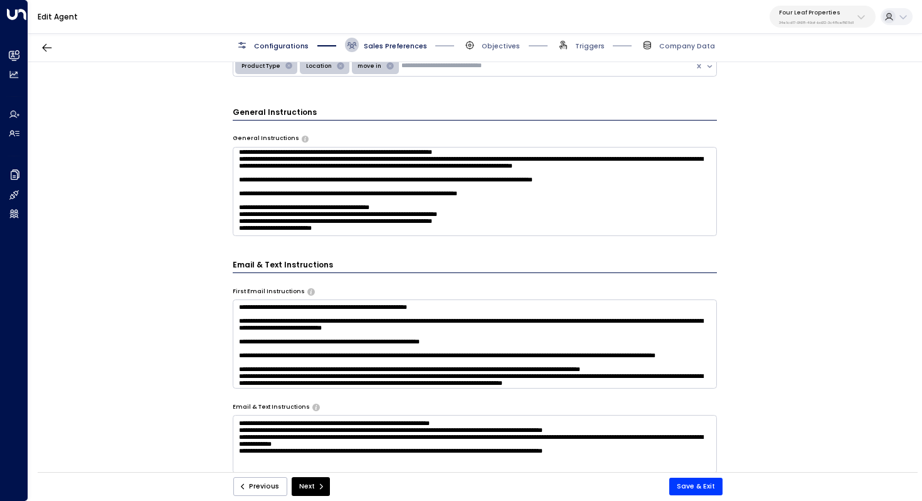
scroll to position [104, 0]
click at [380, 237] on div "**********" at bounding box center [475, 434] width 485 height 912
click at [380, 226] on textarea at bounding box center [475, 191] width 485 height 89
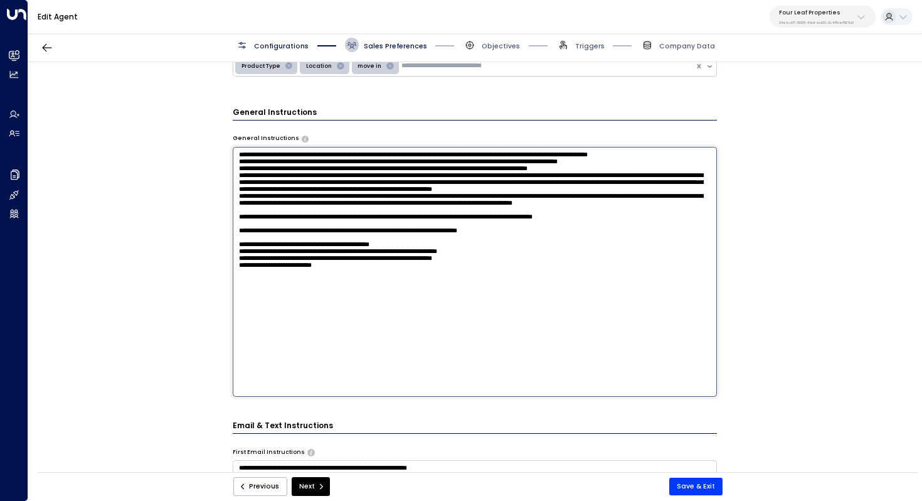
click at [366, 344] on textarea at bounding box center [475, 272] width 485 height 250
type textarea "**********"
click at [696, 486] on button "Save & Exit" at bounding box center [695, 486] width 53 height 18
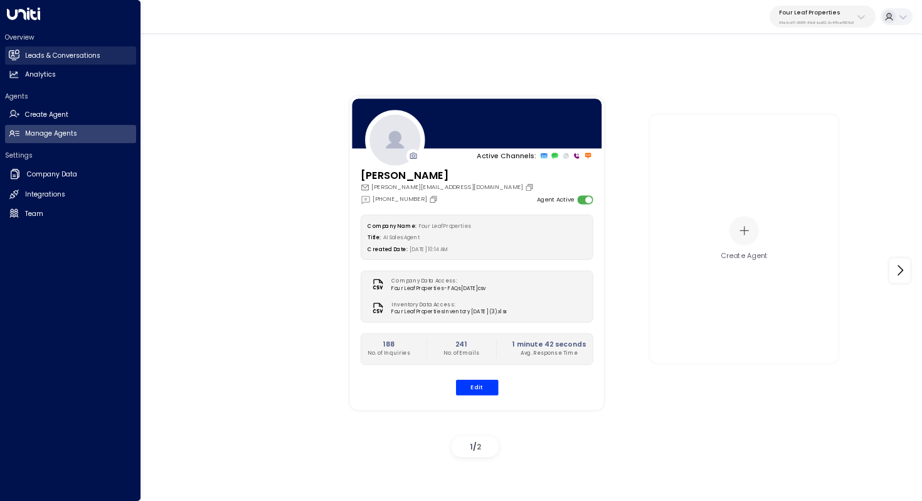
click at [46, 50] on link "Leads & Conversations Leads & Conversations" at bounding box center [70, 55] width 131 height 18
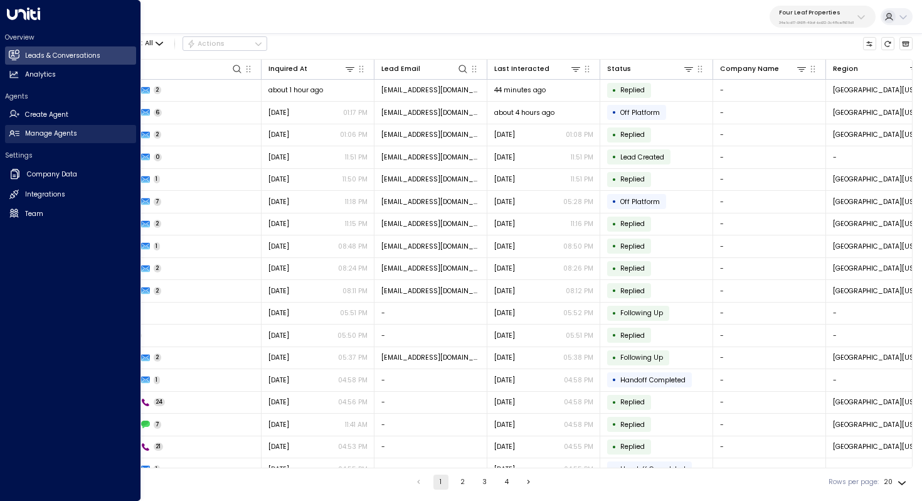
click at [34, 130] on h2 "Manage Agents" at bounding box center [51, 134] width 52 height 10
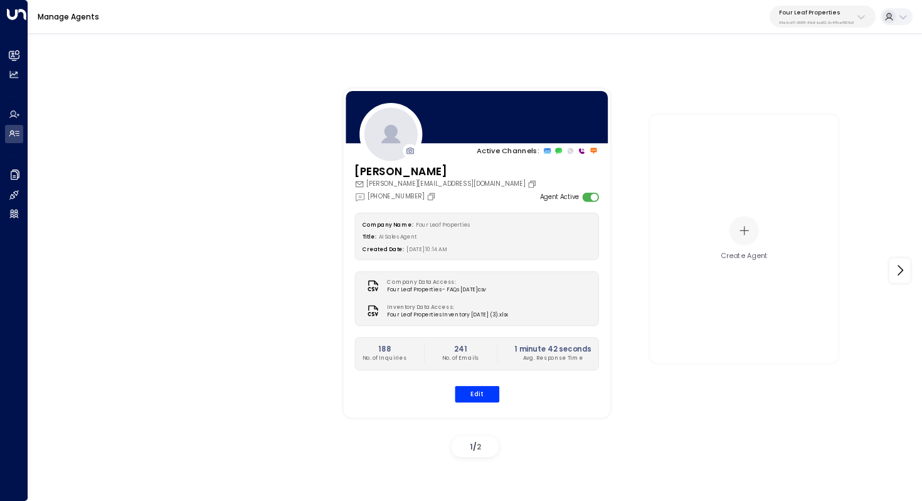
click at [477, 405] on div "[PERSON_NAME] [PERSON_NAME][EMAIL_ADDRESS][DOMAIN_NAME] [PHONE_NUMBER] Agent Ac…" at bounding box center [476, 288] width 267 height 250
click at [477, 393] on button "Edit" at bounding box center [476, 393] width 45 height 16
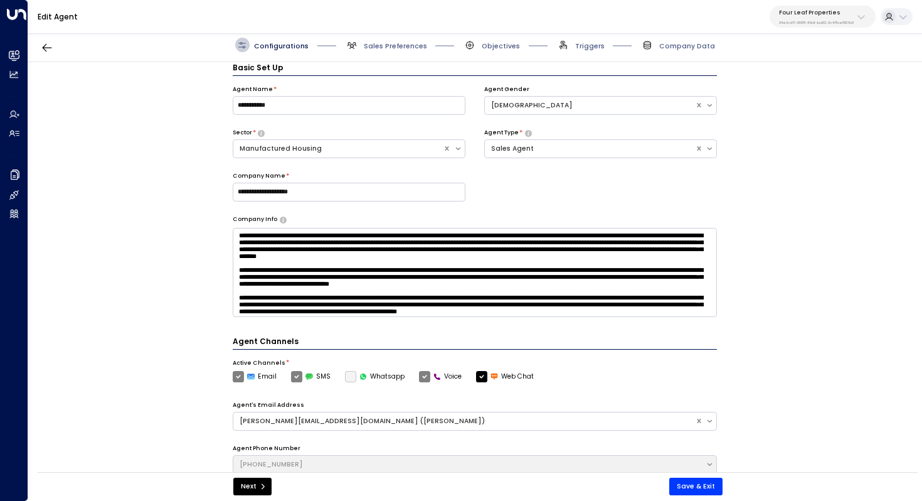
scroll to position [14, 0]
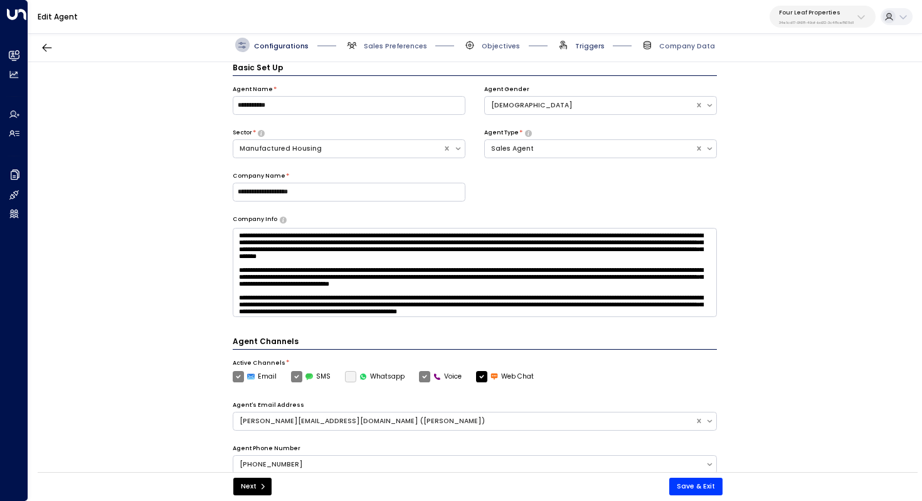
click at [582, 43] on span "Triggers" at bounding box center [589, 45] width 29 height 9
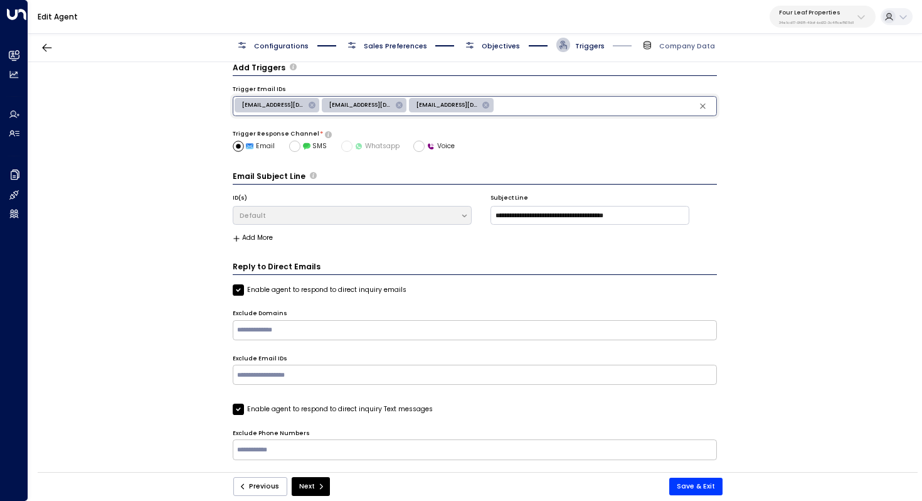
click at [597, 107] on input "text" at bounding box center [605, 106] width 219 height 16
type input "*"
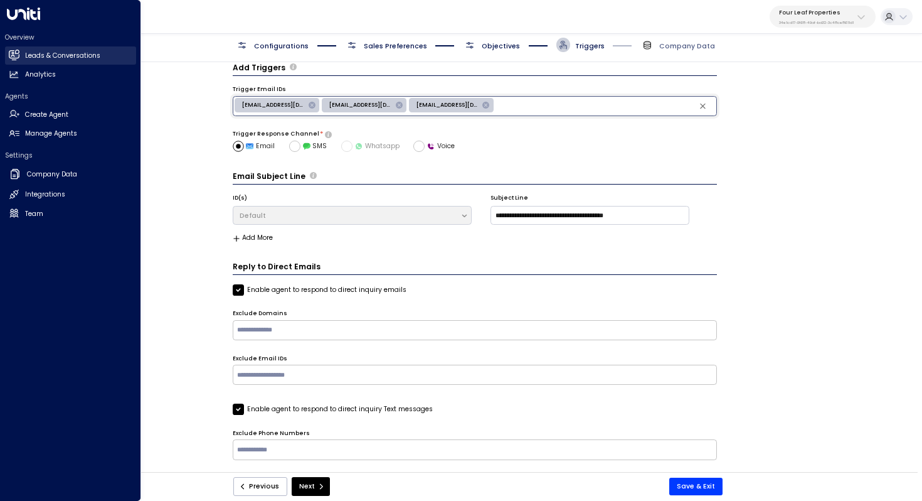
click at [47, 56] on h2 "Leads & Conversations" at bounding box center [62, 56] width 75 height 10
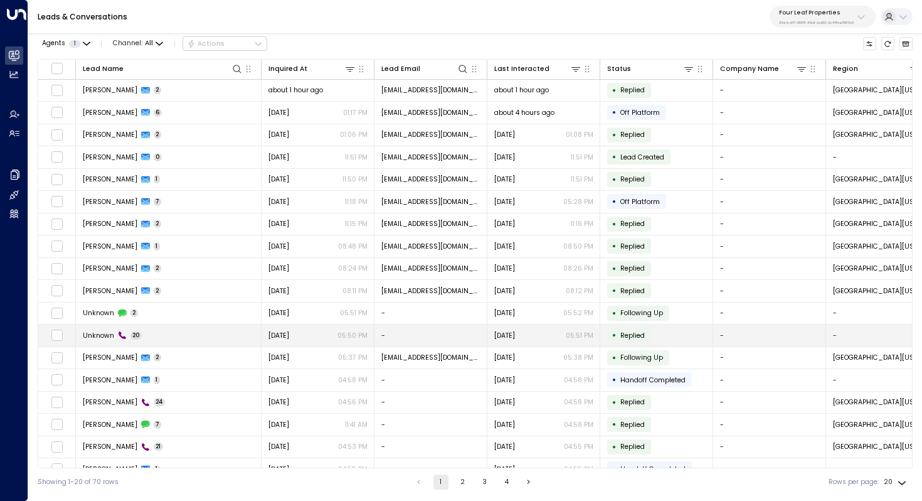
click at [166, 327] on td "Unknown 20" at bounding box center [169, 335] width 186 height 22
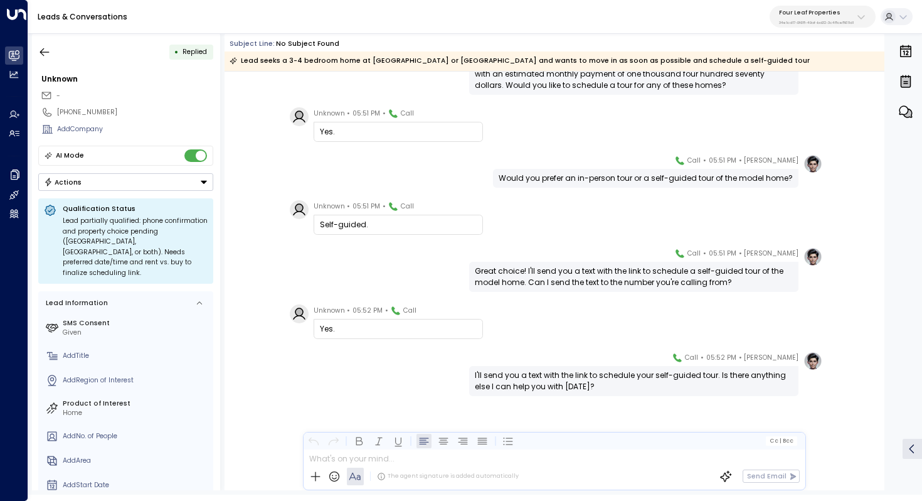
scroll to position [737, 0]
click at [46, 50] on icon "button" at bounding box center [44, 52] width 13 height 13
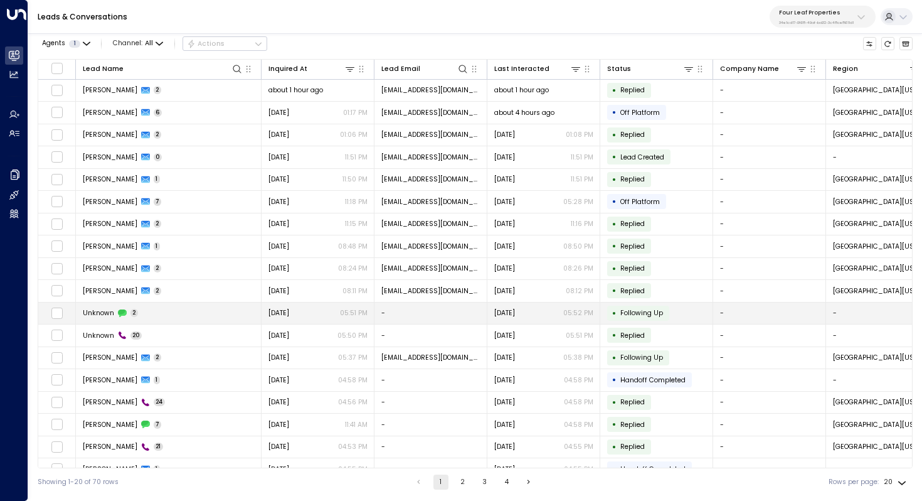
click at [167, 316] on td "Unknown 2" at bounding box center [169, 313] width 186 height 22
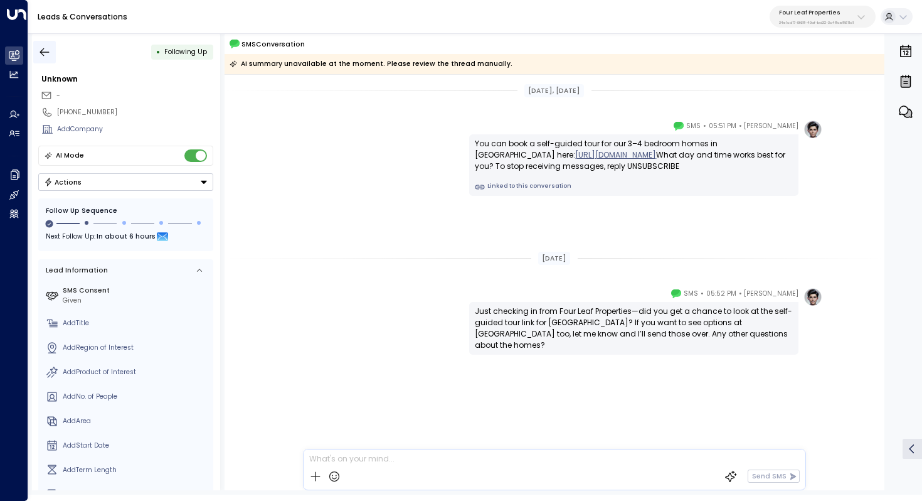
click at [43, 47] on icon "button" at bounding box center [44, 52] width 13 height 13
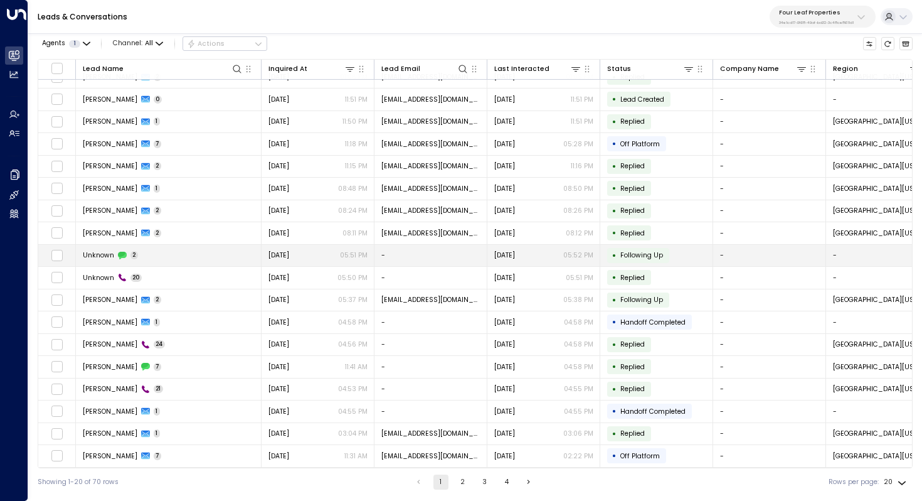
scroll to position [60, 0]
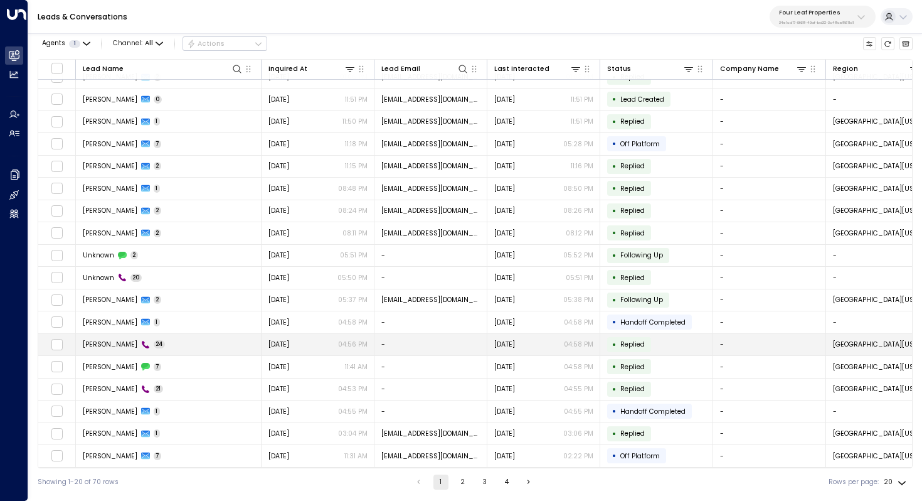
click at [161, 337] on td "[PERSON_NAME] 24" at bounding box center [169, 345] width 186 height 22
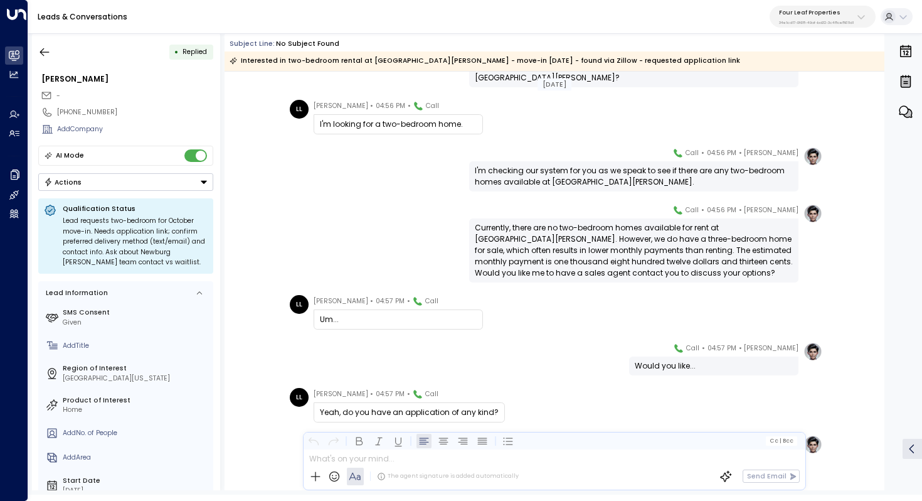
scroll to position [528, 0]
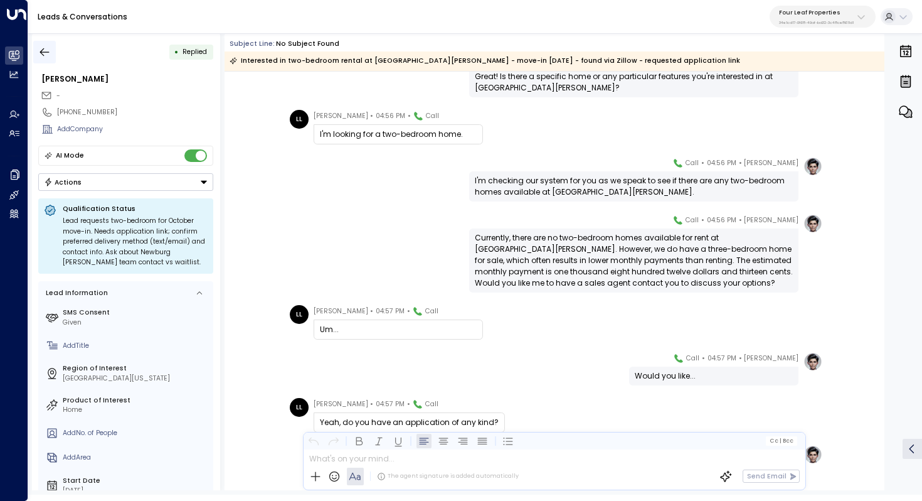
click at [45, 45] on button "button" at bounding box center [44, 52] width 23 height 23
